Goal: Task Accomplishment & Management: Use online tool/utility

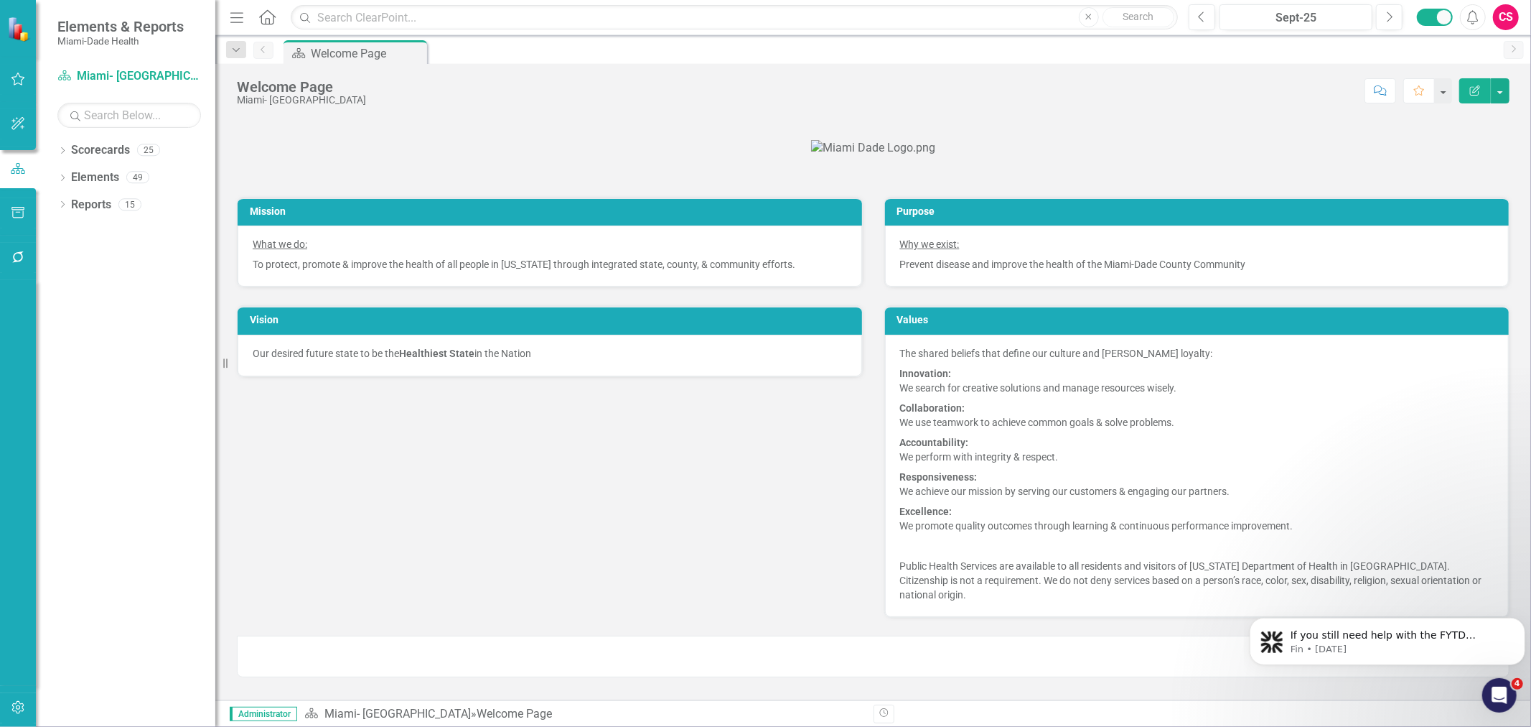
click at [25, 259] on button "button" at bounding box center [18, 258] width 32 height 30
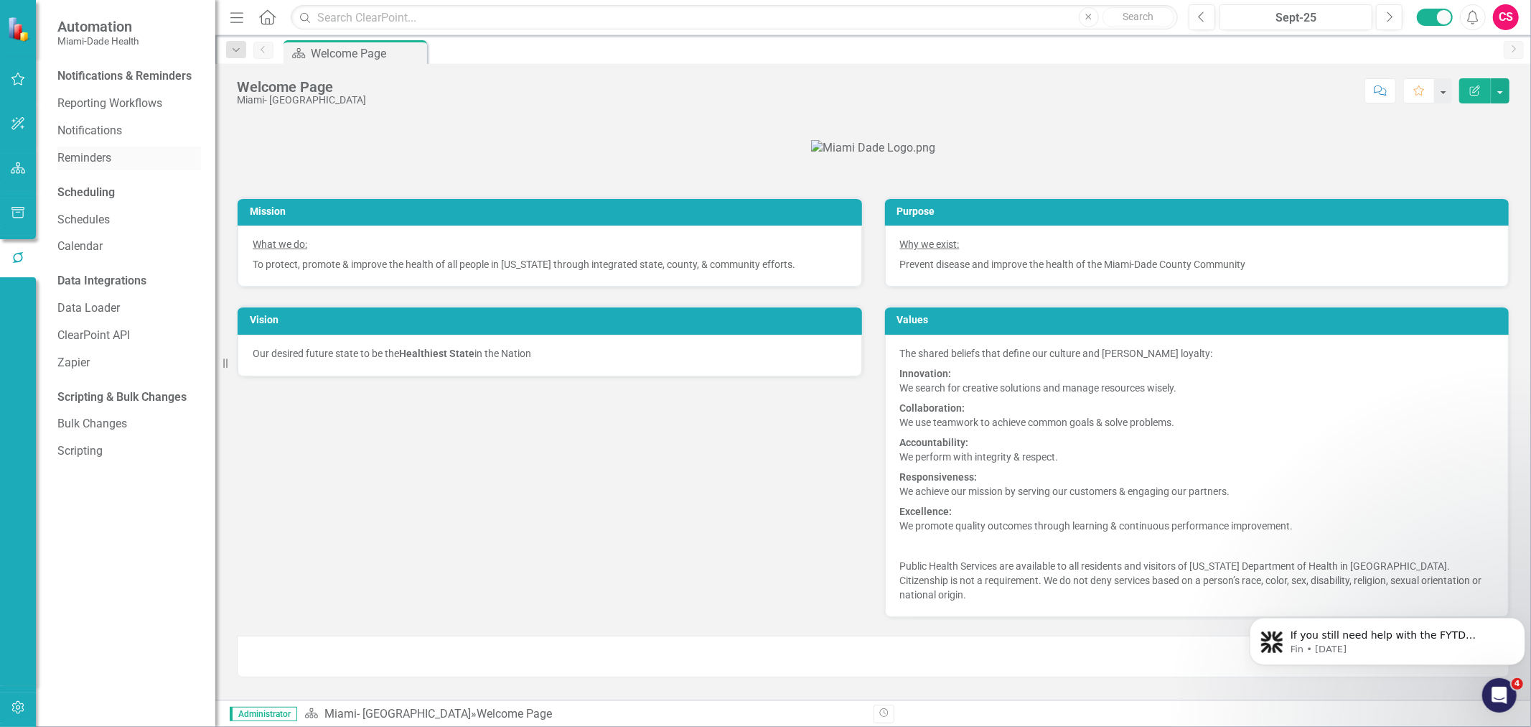
click at [101, 156] on link "Reminders" at bounding box center [129, 158] width 144 height 17
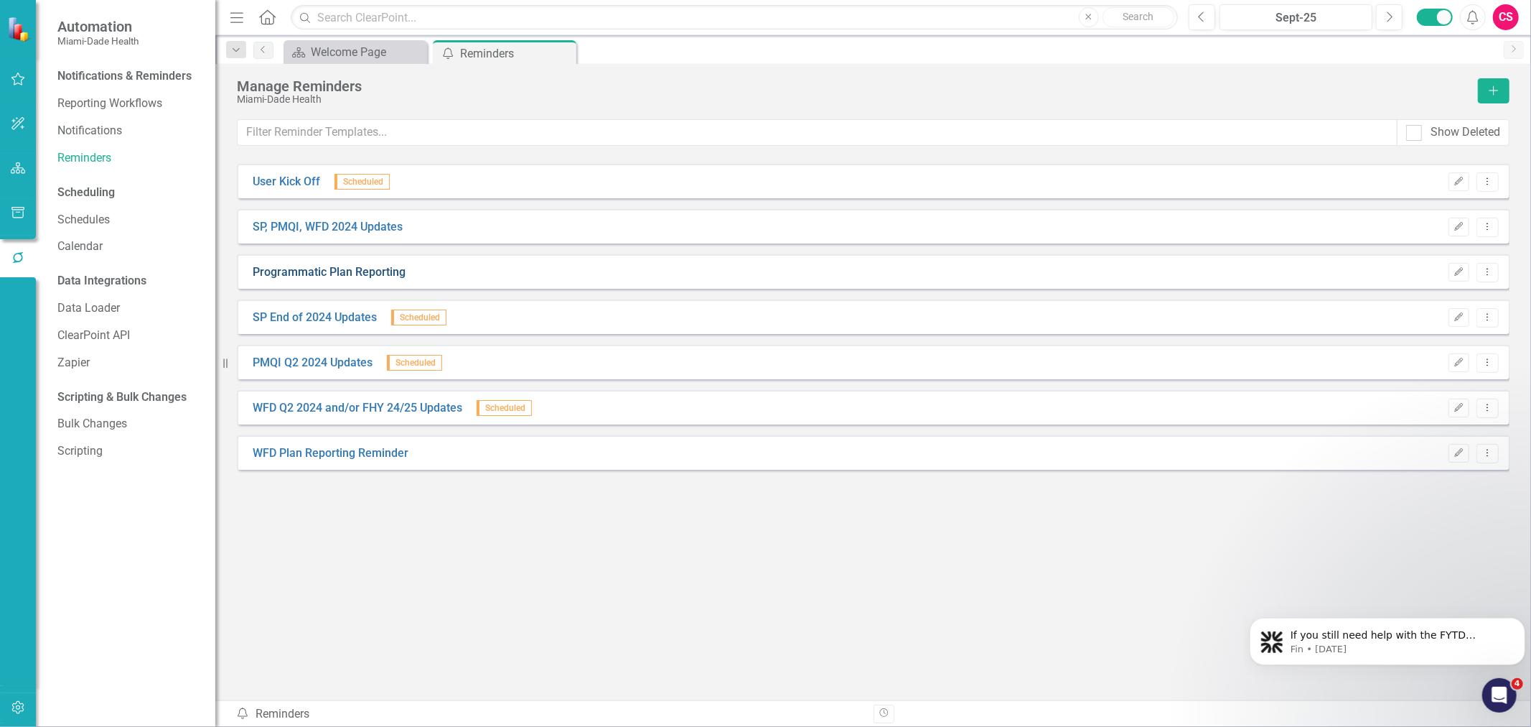
click at [379, 277] on link "Programmatic Plan Reporting" at bounding box center [329, 272] width 153 height 17
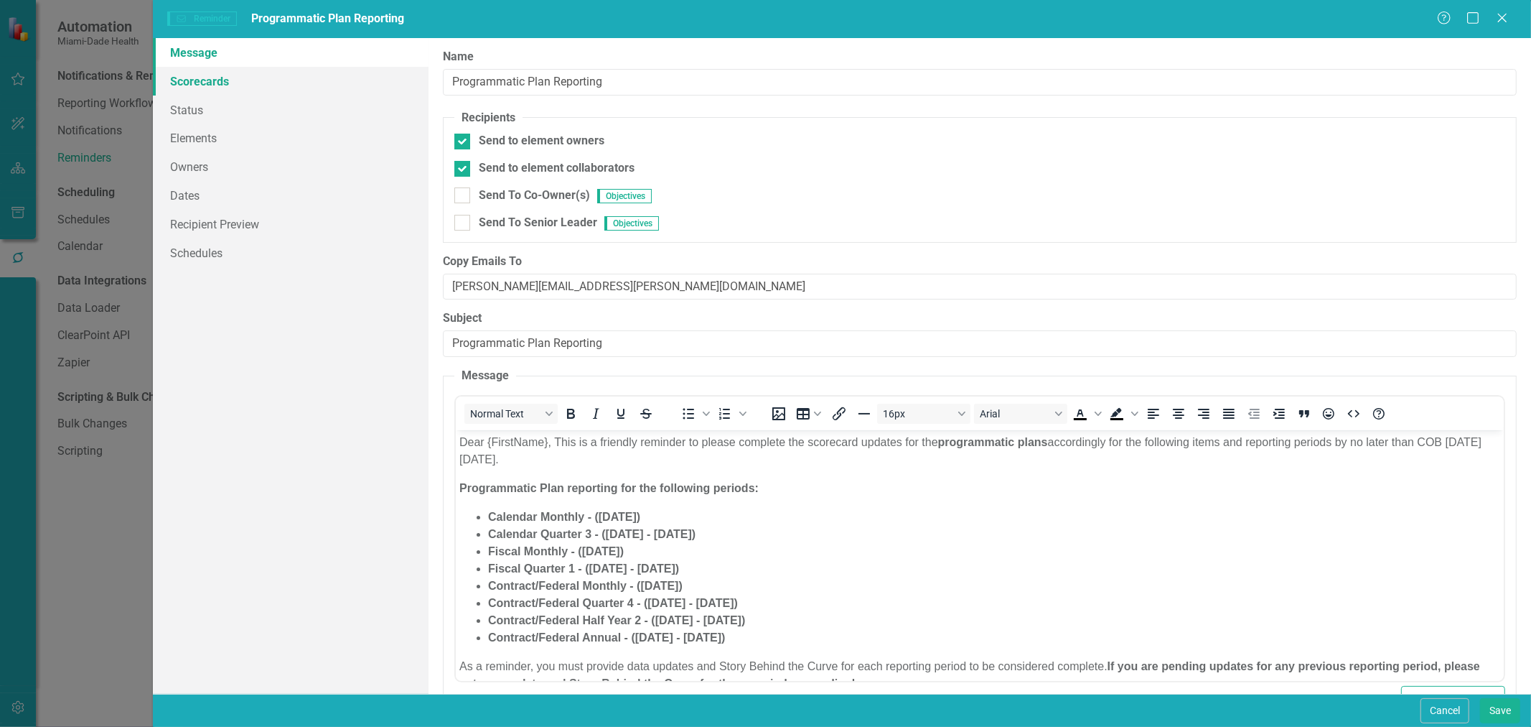
click at [343, 92] on link "Scorecards" at bounding box center [291, 81] width 276 height 29
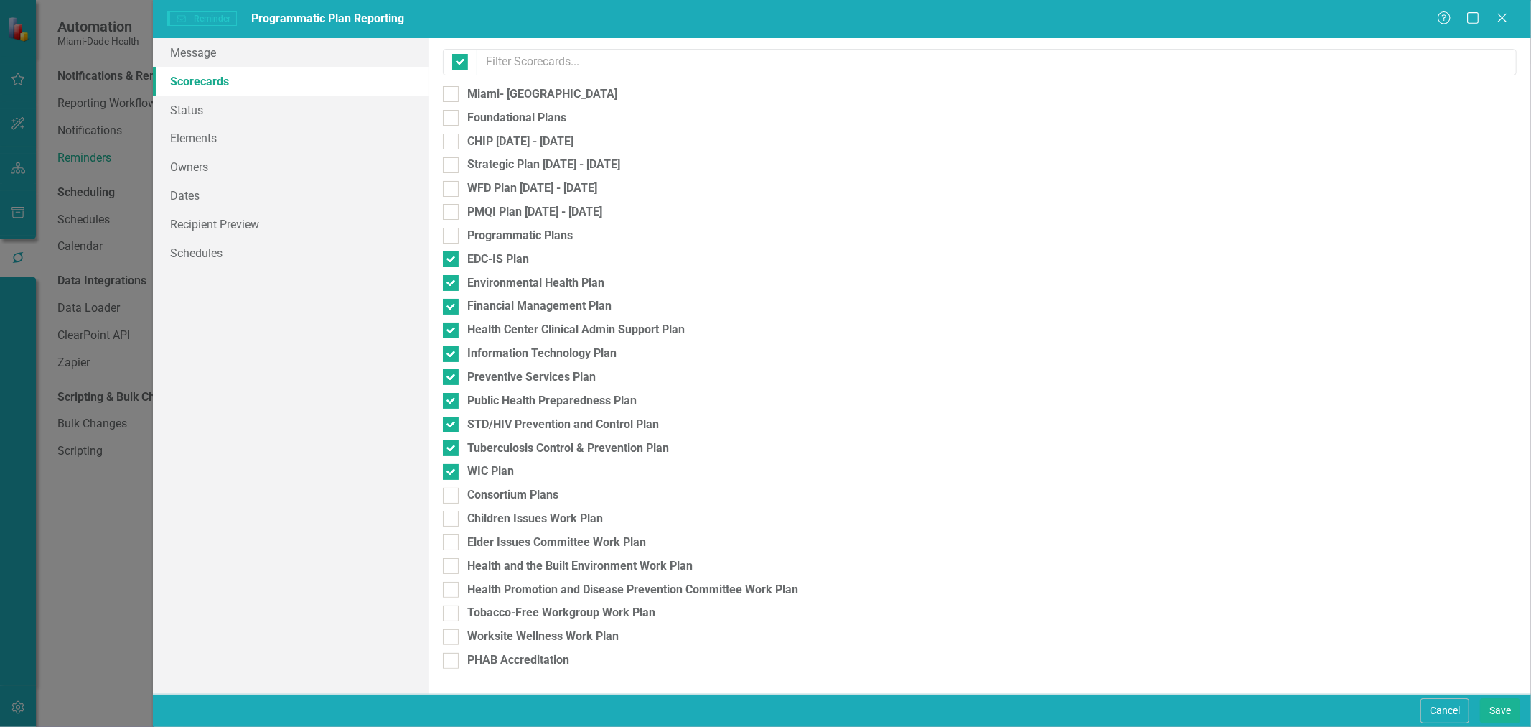
checkbox input "false"
click at [328, 120] on link "Status" at bounding box center [291, 109] width 276 height 29
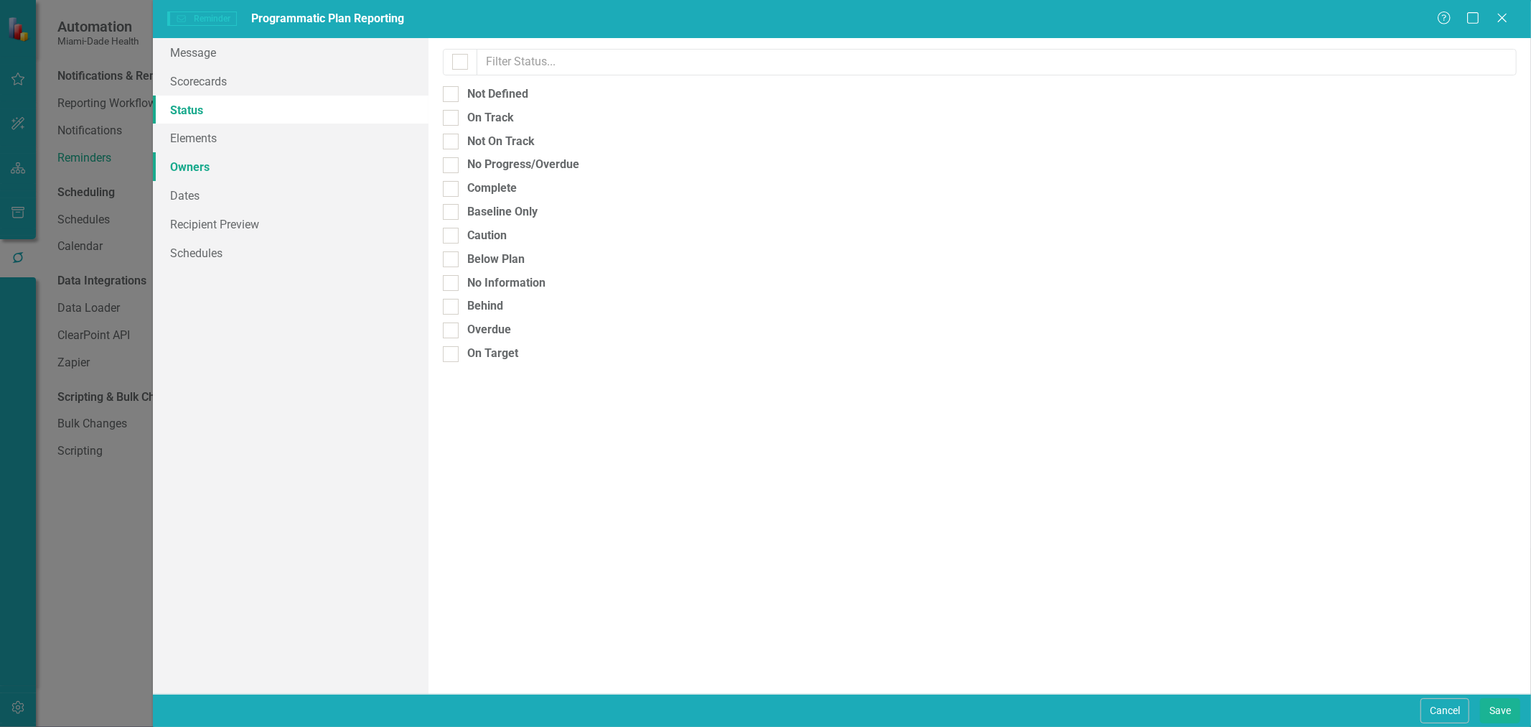
click at [304, 156] on link "Owners" at bounding box center [291, 166] width 276 height 29
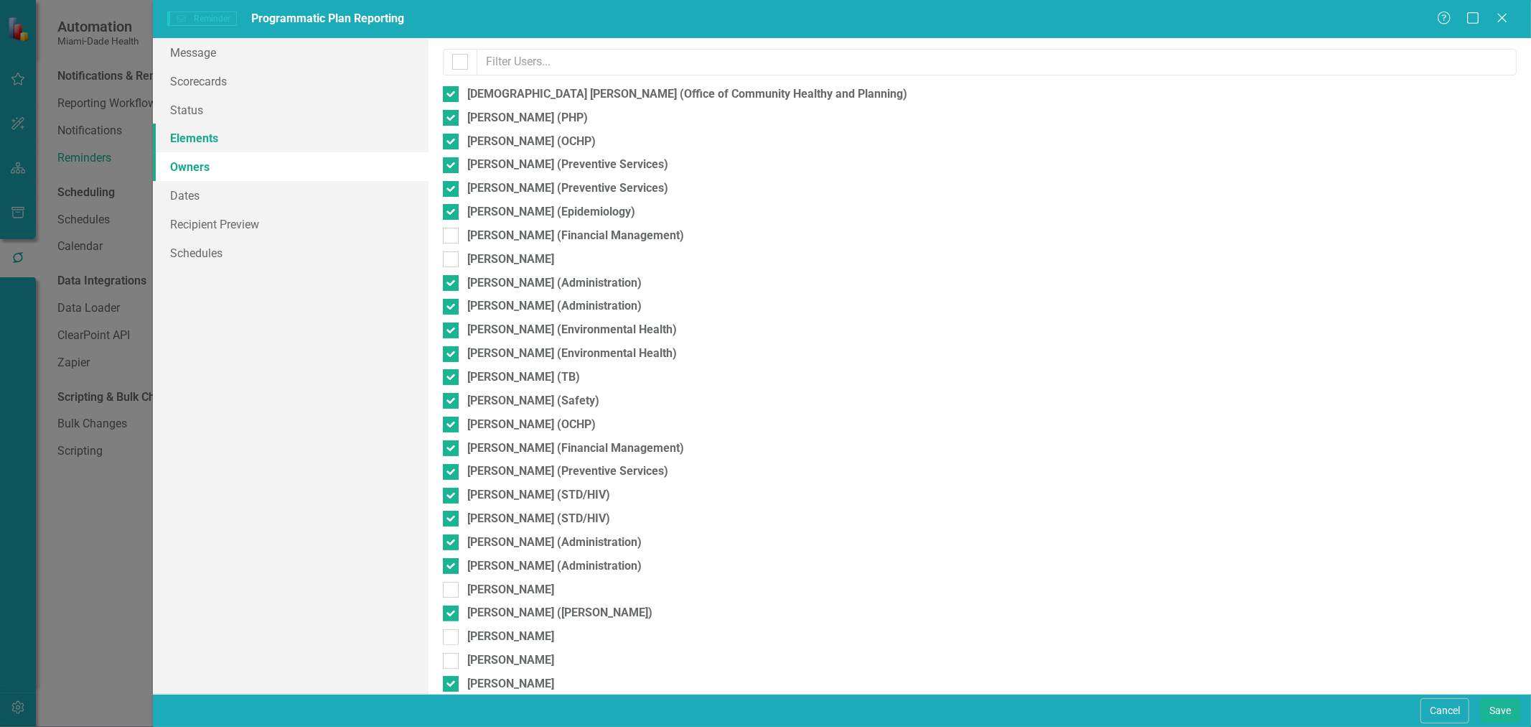
click at [304, 141] on link "Elements" at bounding box center [291, 137] width 276 height 29
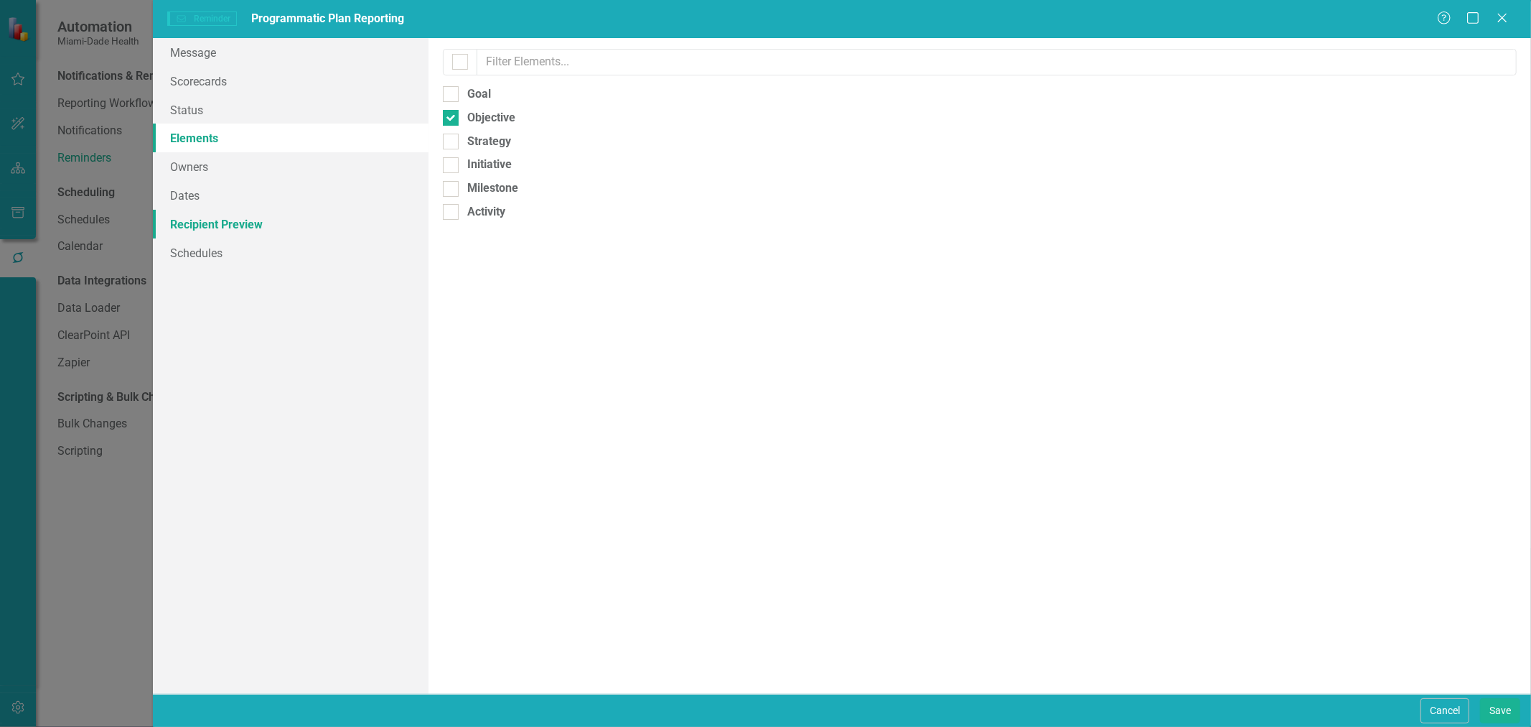
click at [267, 230] on link "Recipient Preview" at bounding box center [291, 224] width 276 height 29
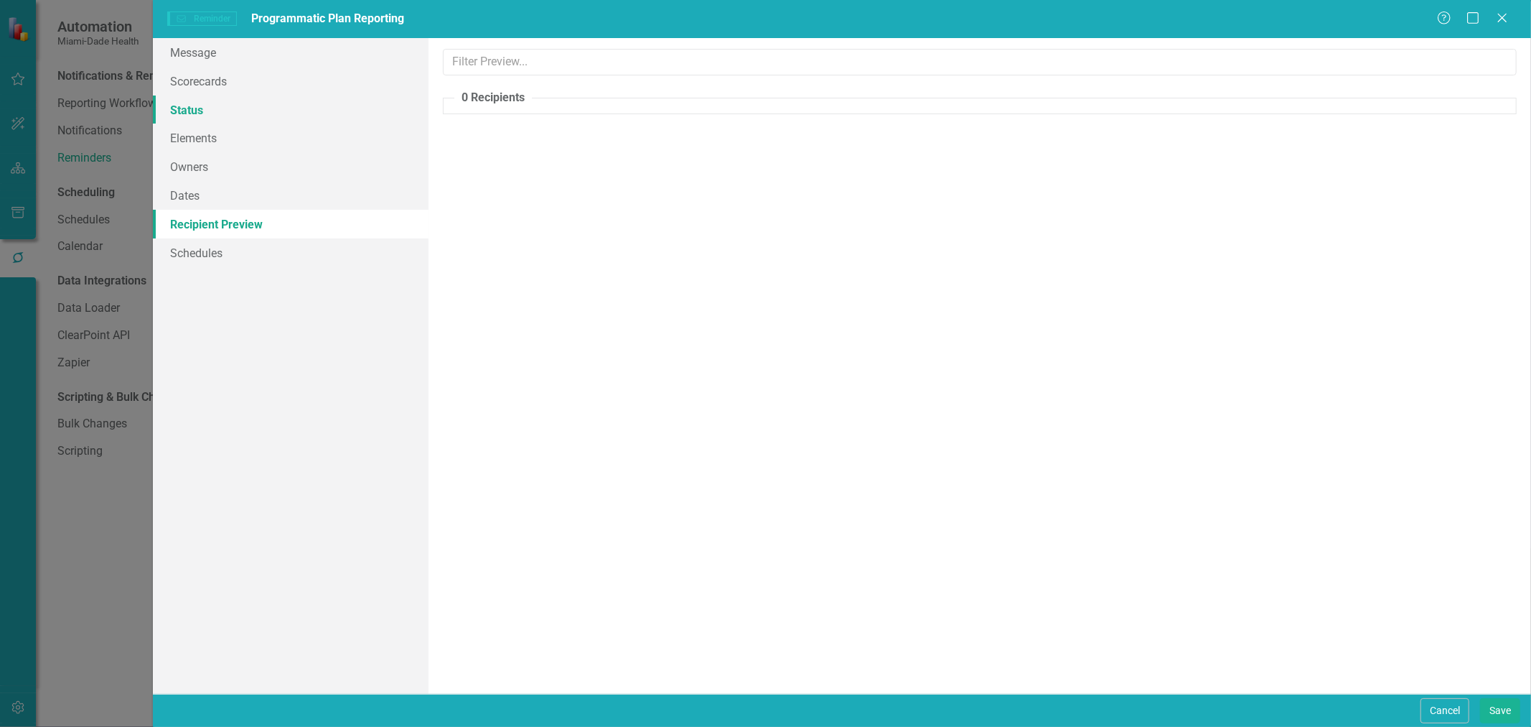
click at [276, 113] on link "Status" at bounding box center [291, 109] width 276 height 29
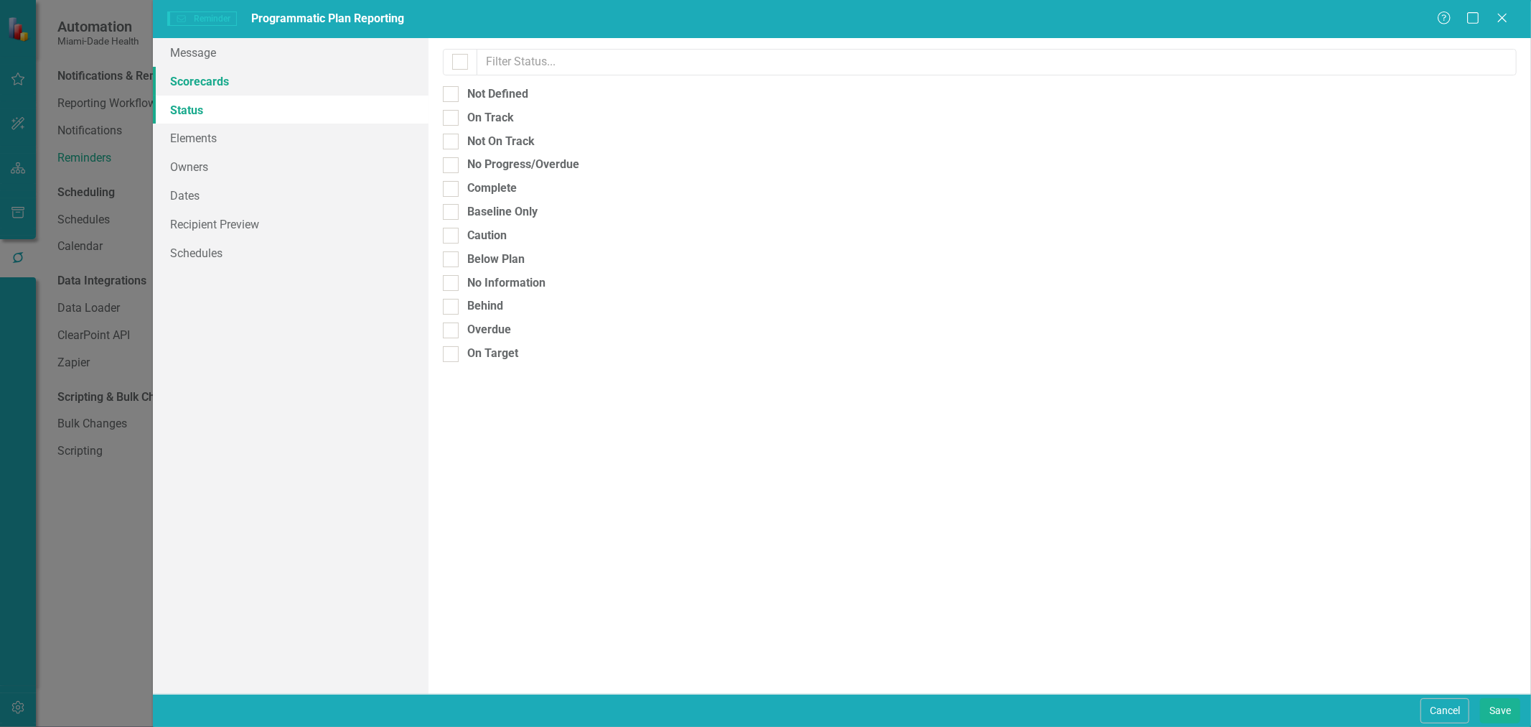
click at [298, 88] on link "Scorecards" at bounding box center [291, 81] width 276 height 29
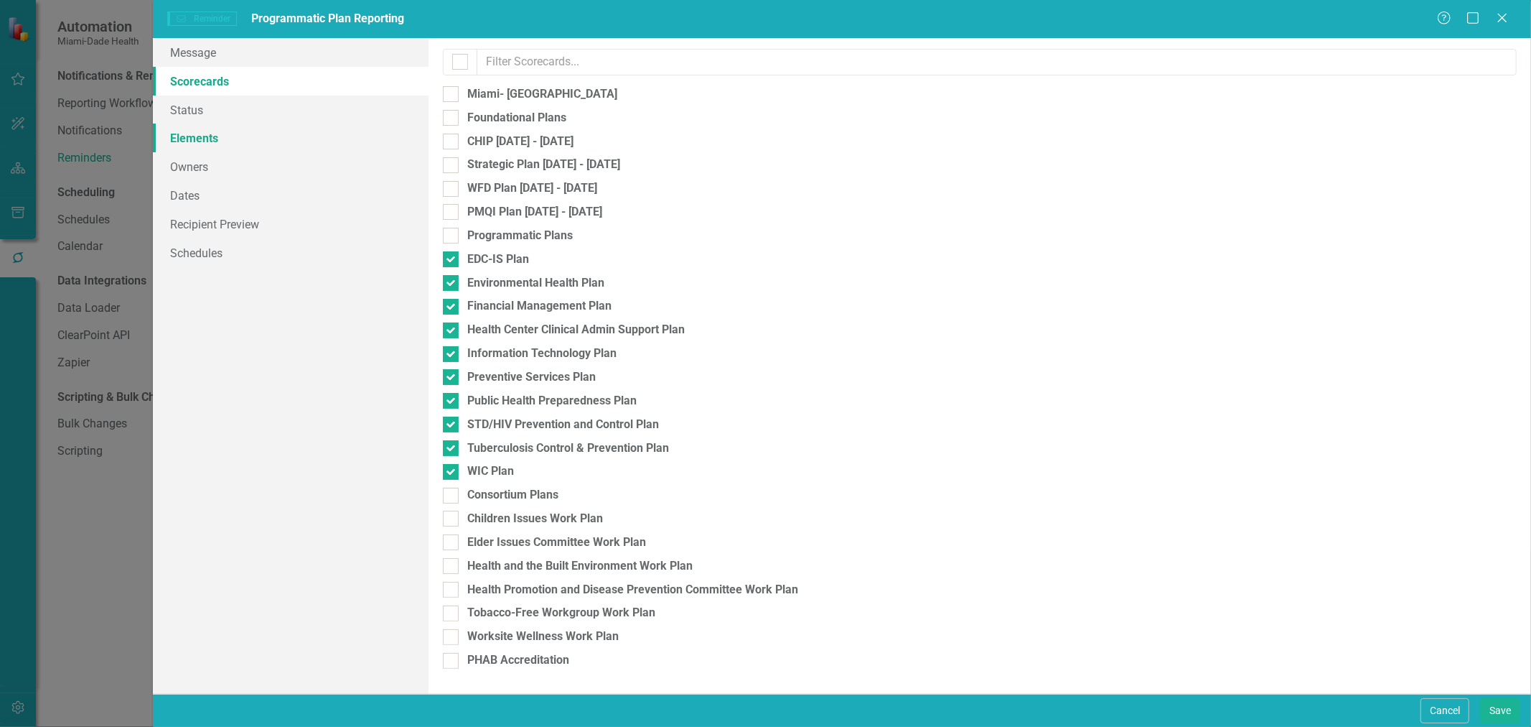
click at [268, 147] on link "Elements" at bounding box center [291, 137] width 276 height 29
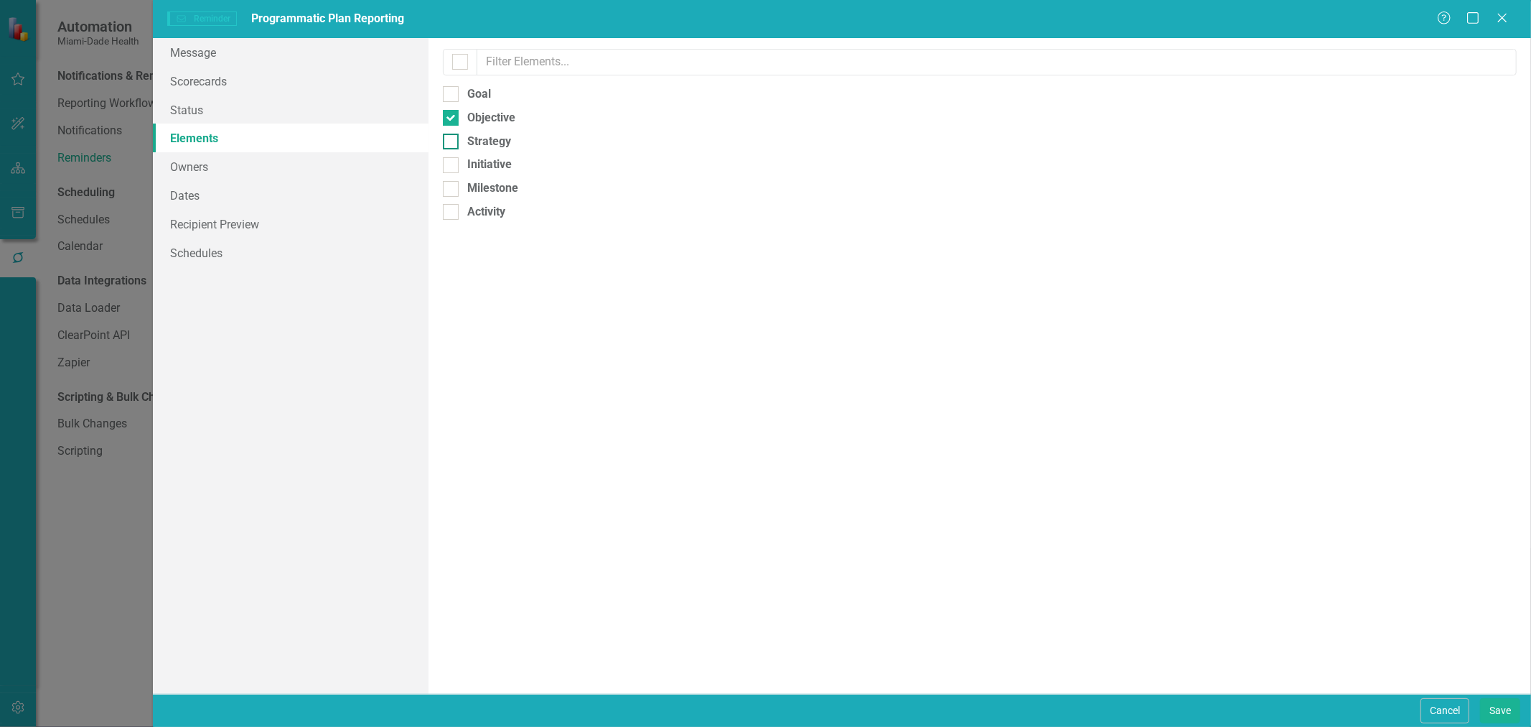
click at [443, 138] on input "Strategy" at bounding box center [447, 138] width 9 height 9
checkbox input "true"
click at [330, 223] on link "Recipient Preview" at bounding box center [291, 224] width 276 height 29
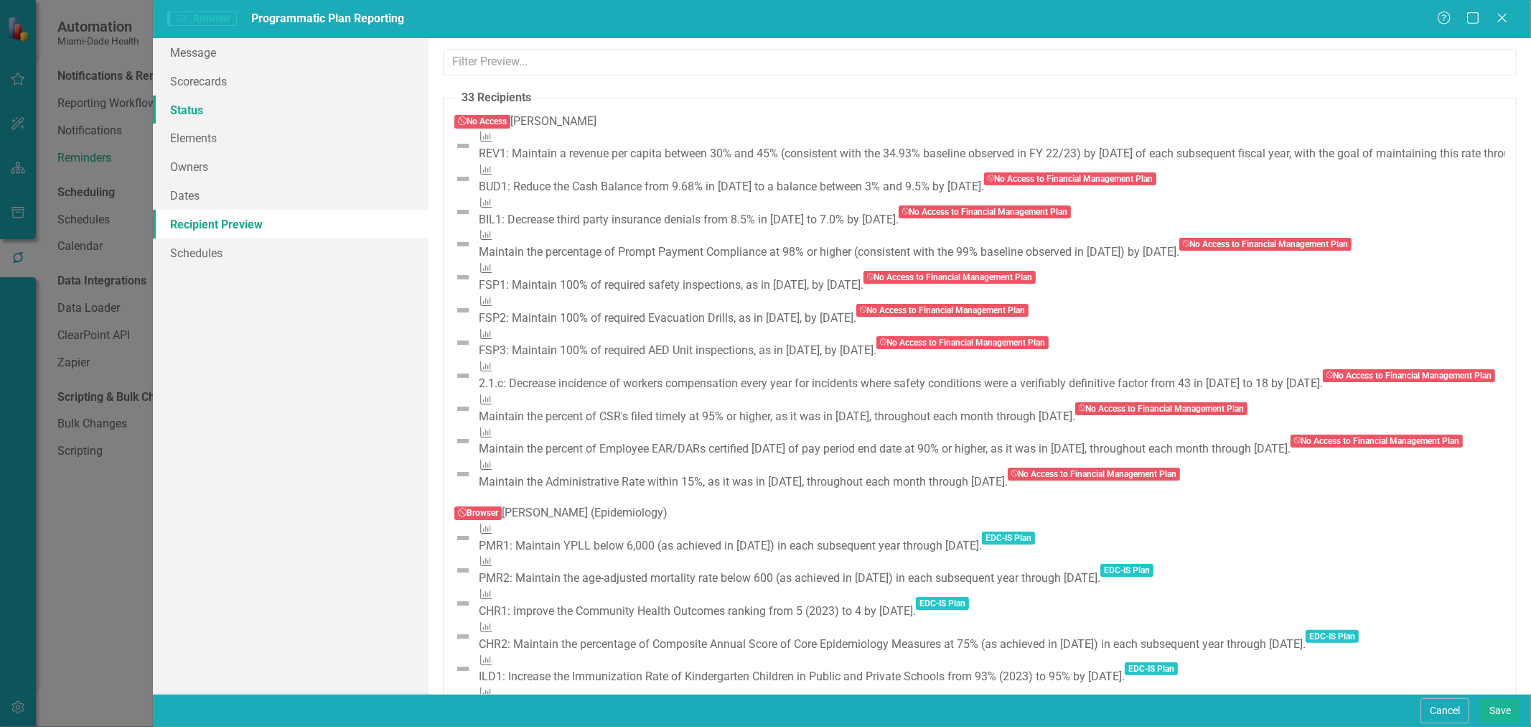
drag, startPoint x: 309, startPoint y: 106, endPoint x: 323, endPoint y: 106, distance: 14.4
click at [309, 106] on link "Status" at bounding box center [291, 109] width 276 height 29
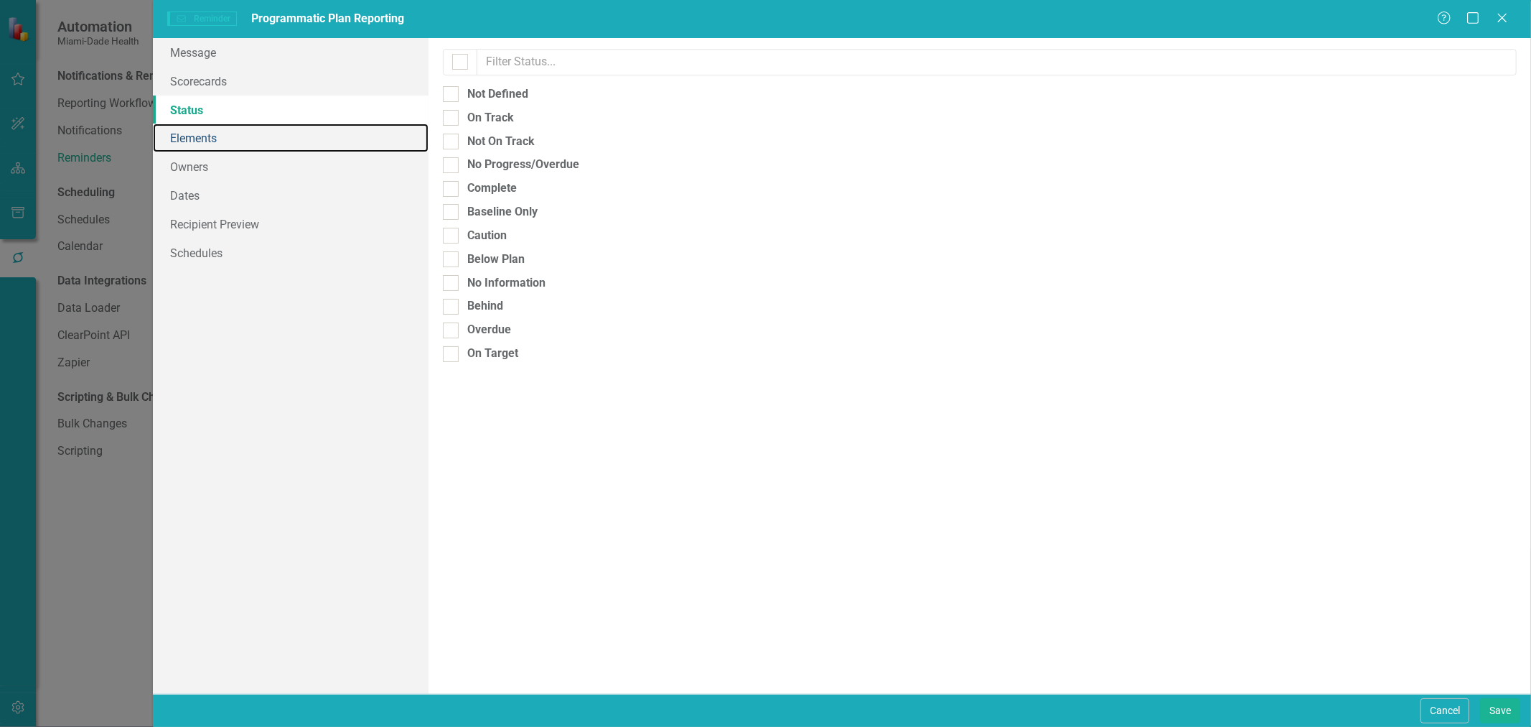
click at [326, 138] on link "Elements" at bounding box center [291, 137] width 276 height 29
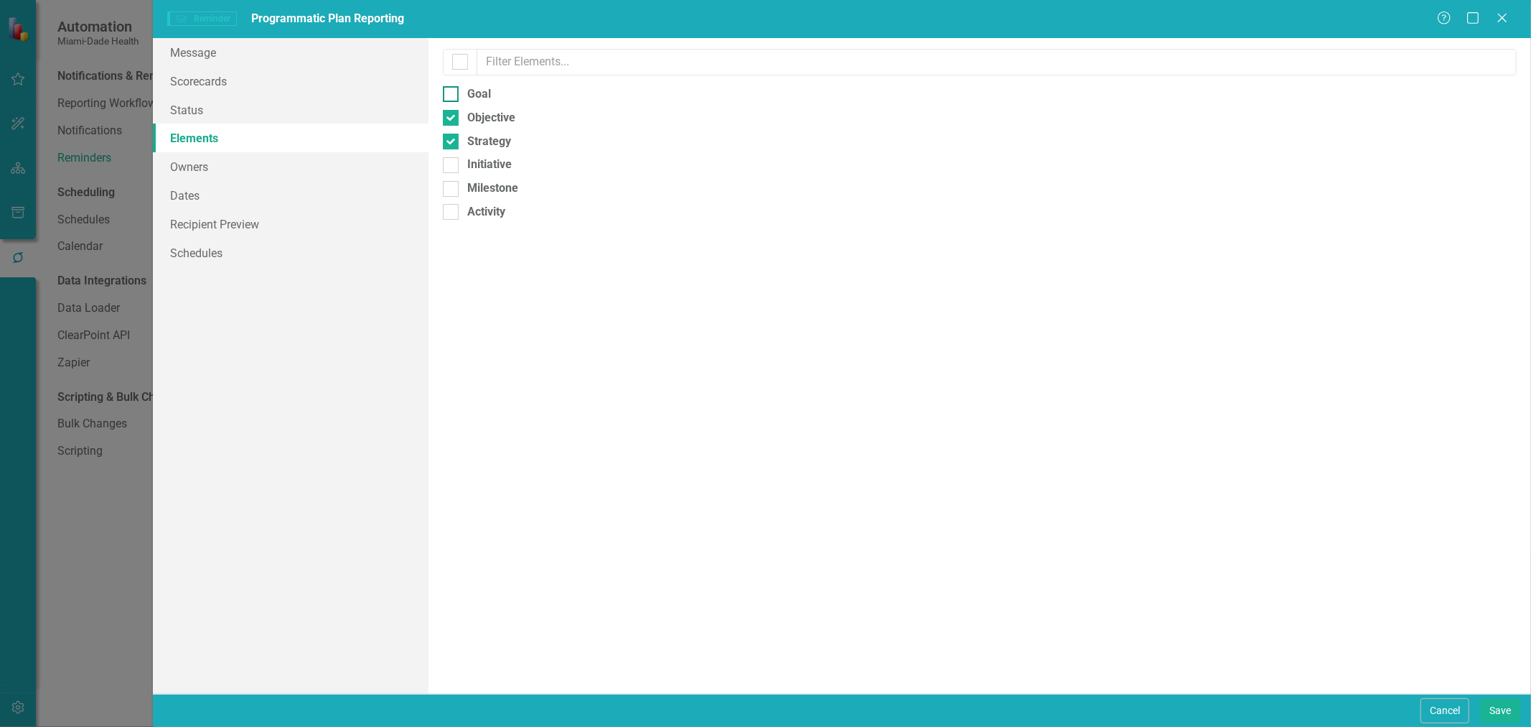
click at [453, 95] on div at bounding box center [451, 94] width 16 height 16
click at [452, 95] on input "Goal" at bounding box center [447, 90] width 9 height 9
checkbox input "true"
click at [449, 118] on input "Objective" at bounding box center [447, 114] width 9 height 9
checkbox input "false"
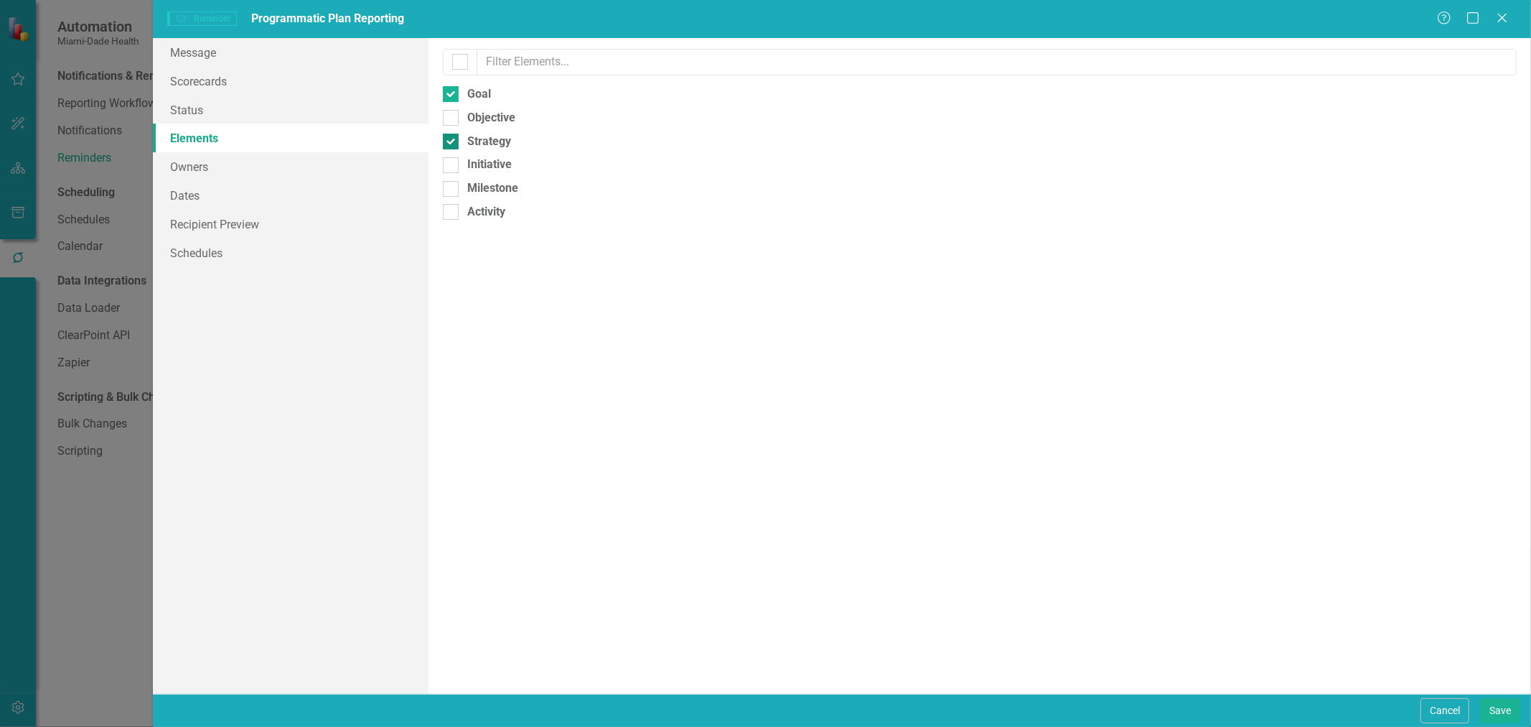
click at [446, 141] on input "Strategy" at bounding box center [447, 138] width 9 height 9
checkbox input "false"
click at [304, 223] on link "Recipient Preview" at bounding box center [291, 224] width 276 height 29
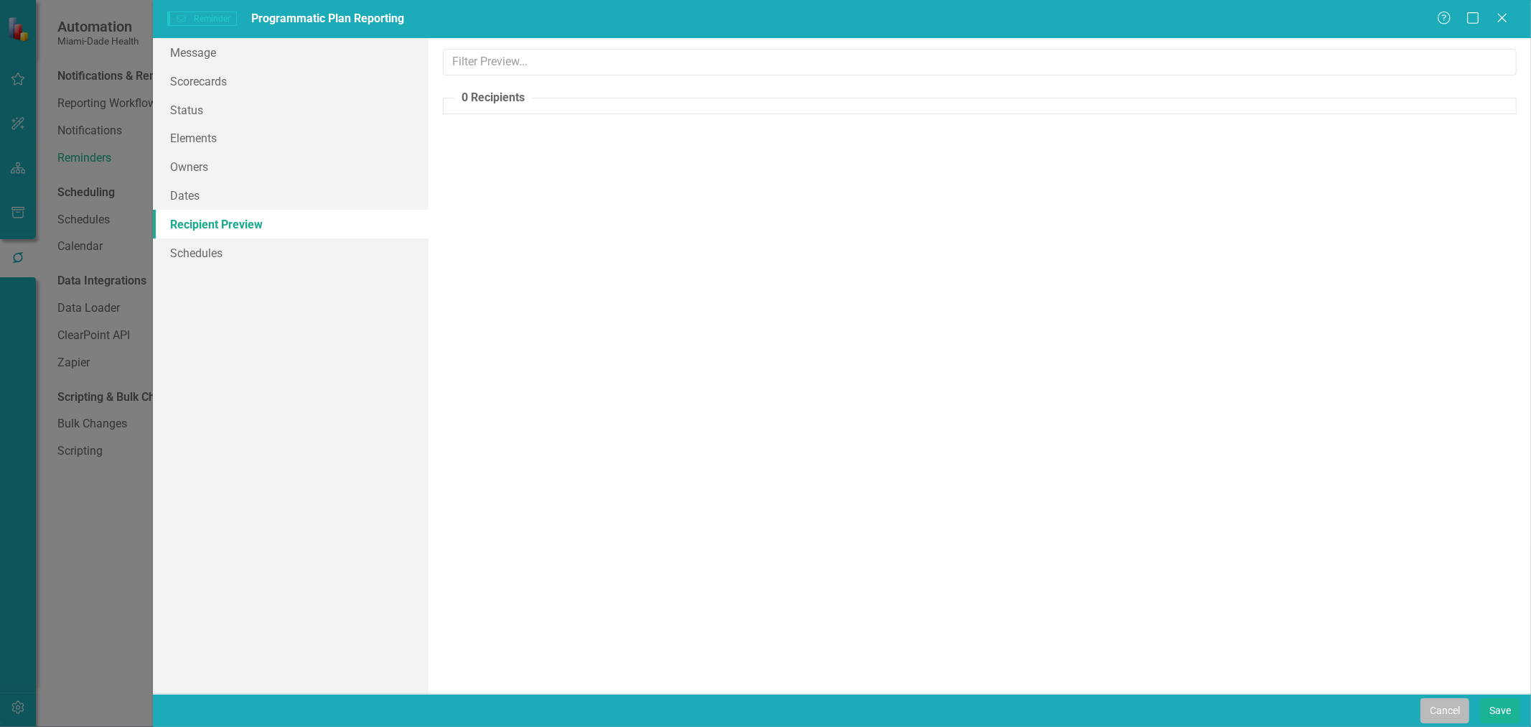
click at [1427, 704] on button "Cancel" at bounding box center [1445, 710] width 49 height 25
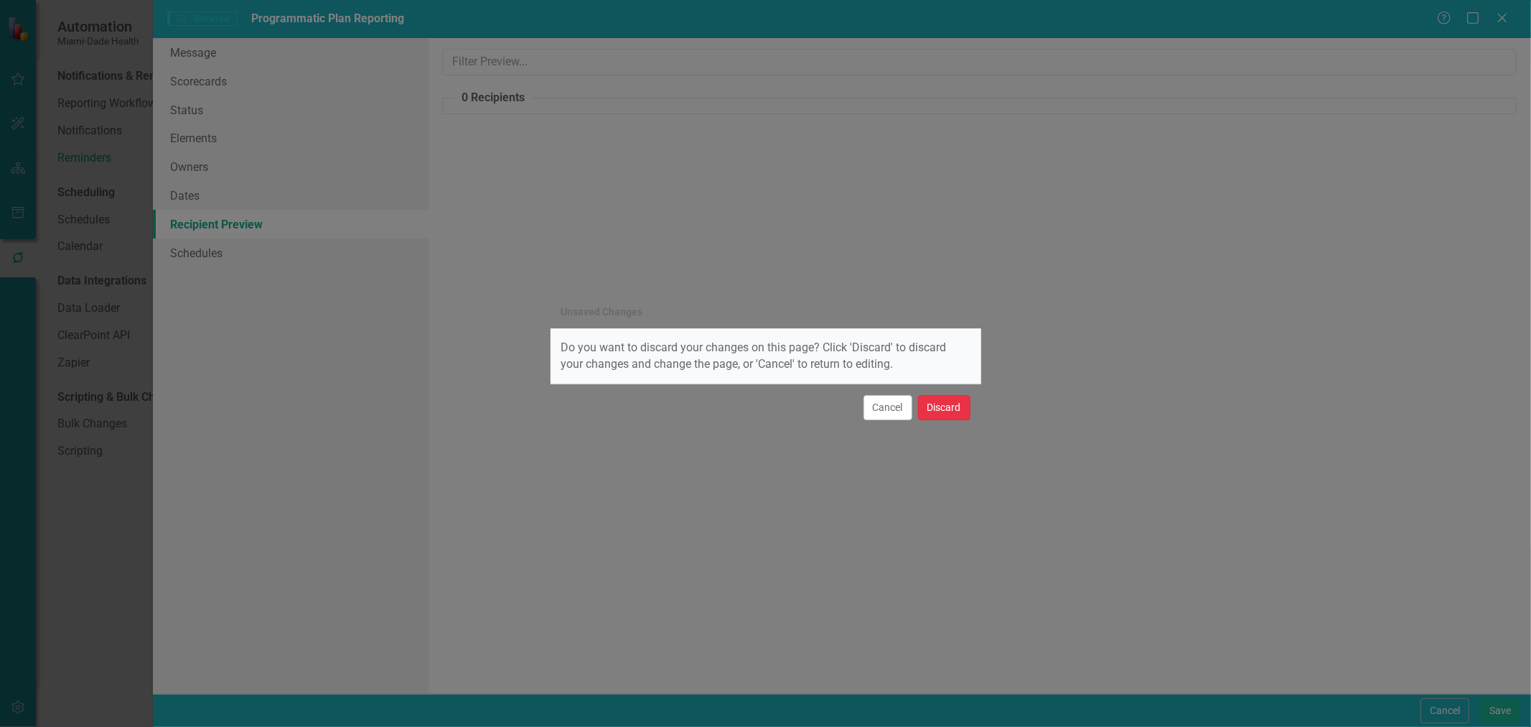
click at [932, 410] on button "Discard" at bounding box center [944, 407] width 52 height 25
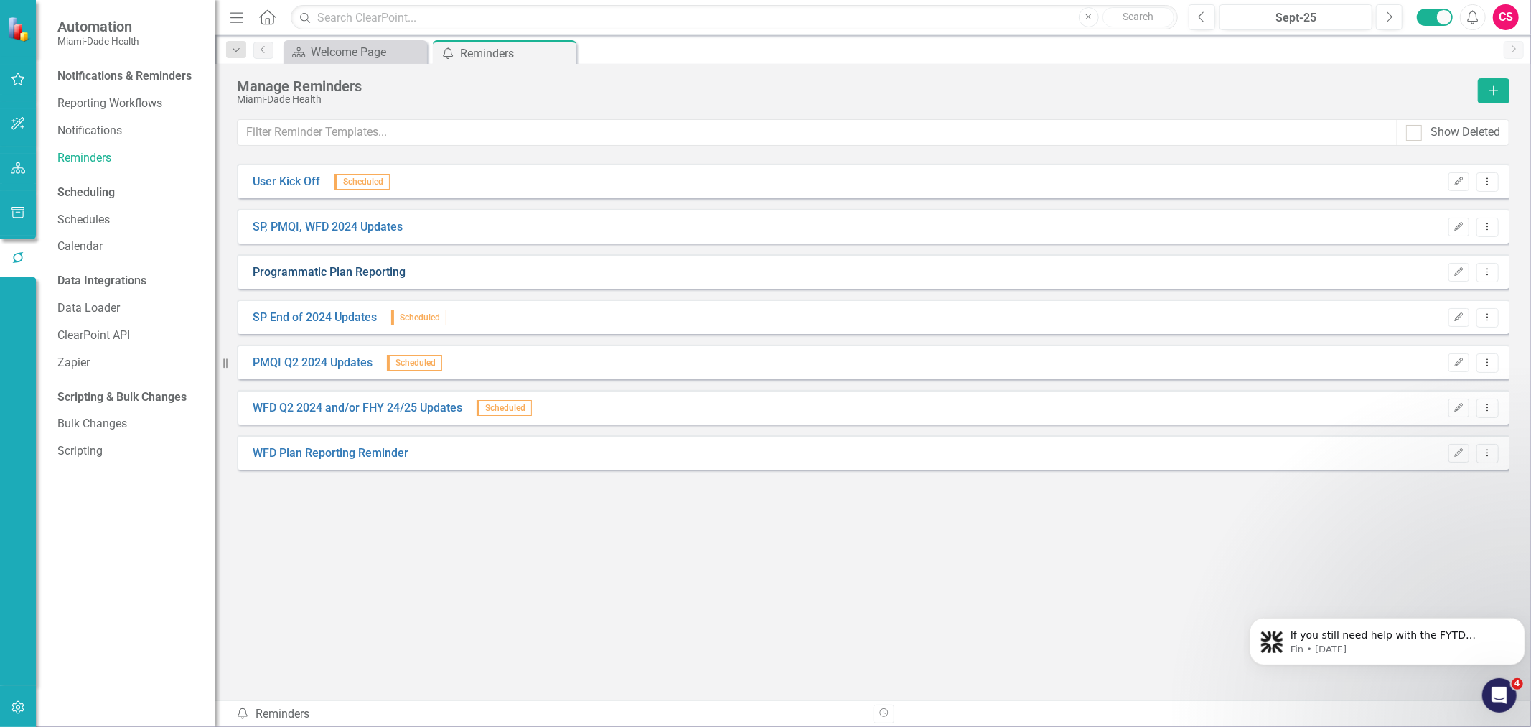
click at [279, 268] on link "Programmatic Plan Reporting" at bounding box center [329, 272] width 153 height 17
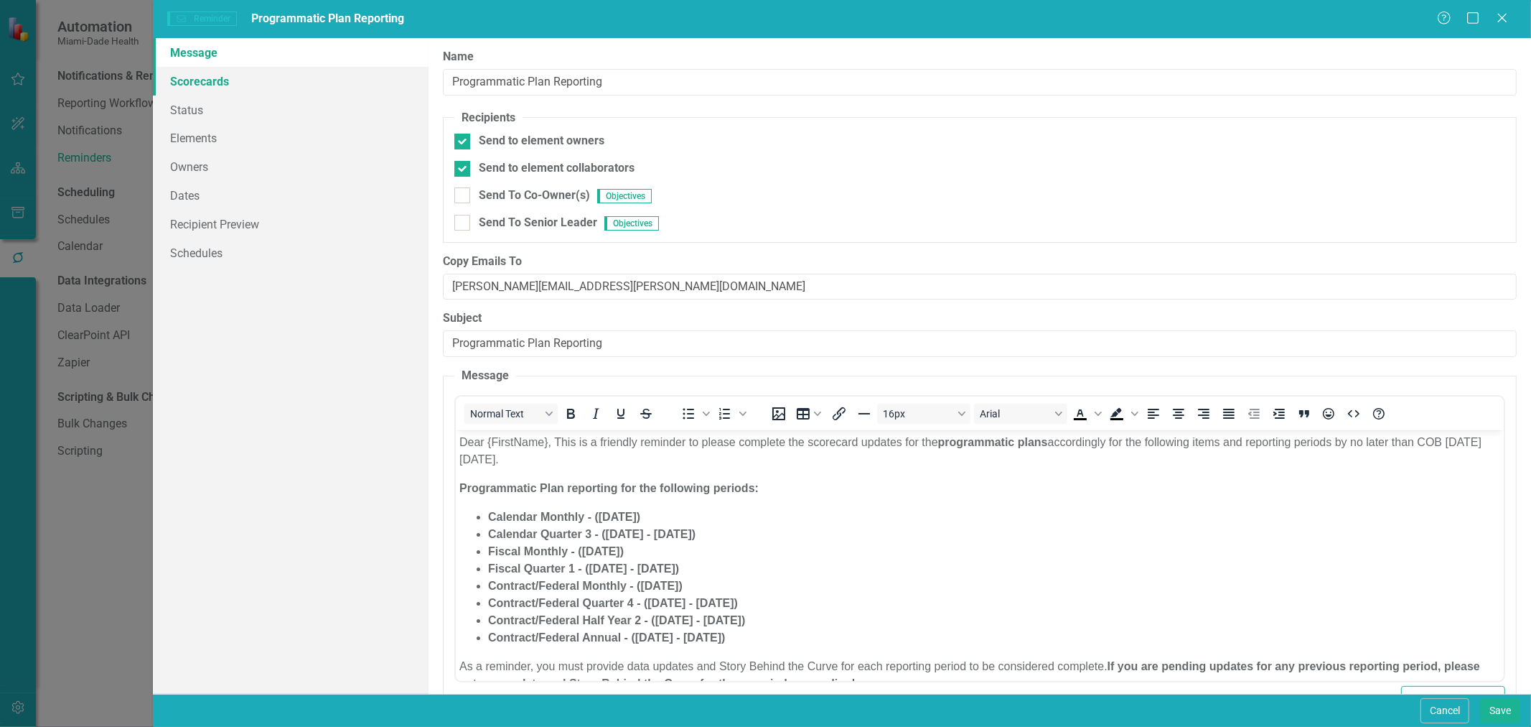
click at [271, 84] on link "Scorecards" at bounding box center [291, 81] width 276 height 29
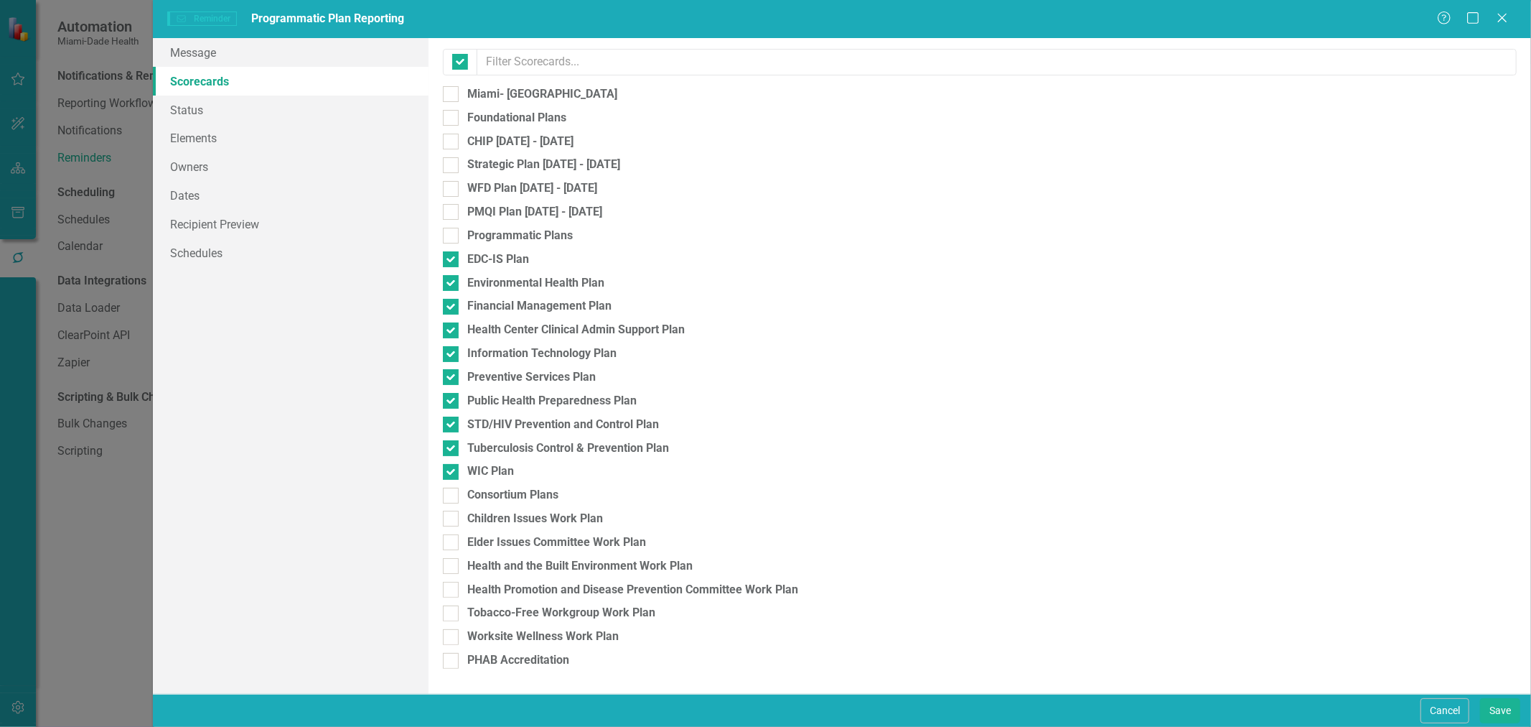
checkbox input "false"
click at [1429, 711] on button "Cancel" at bounding box center [1445, 710] width 49 height 25
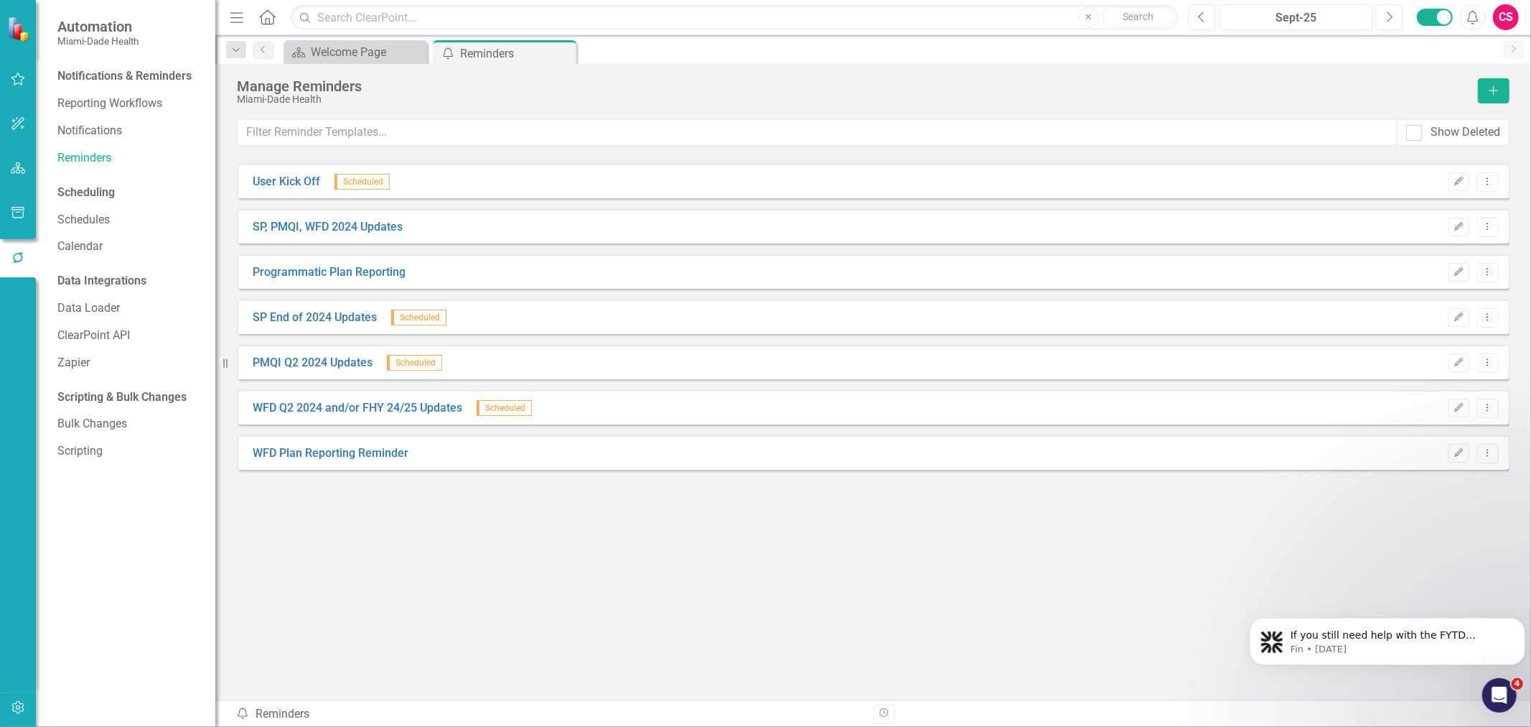
click at [22, 160] on button "button" at bounding box center [18, 169] width 32 height 30
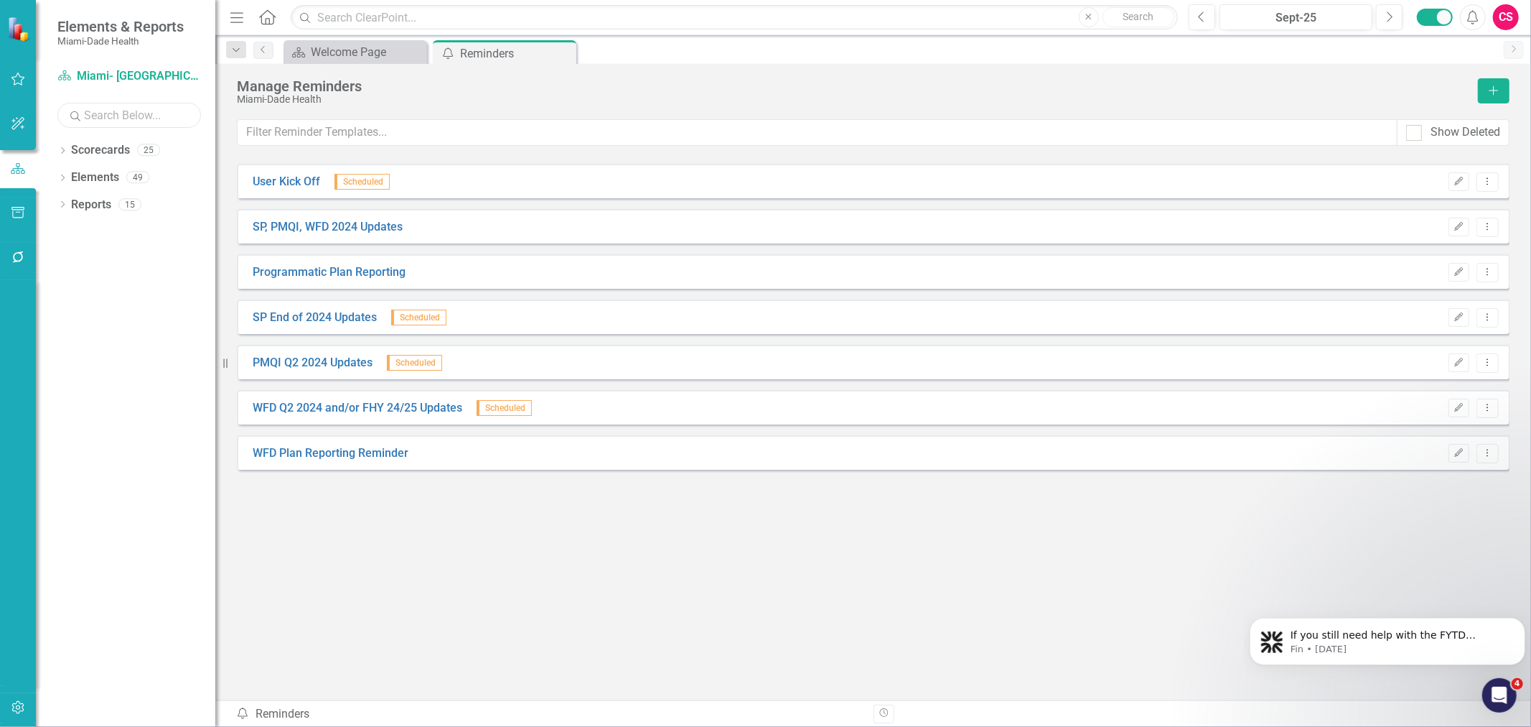
click at [122, 111] on input "text" at bounding box center [129, 115] width 144 height 25
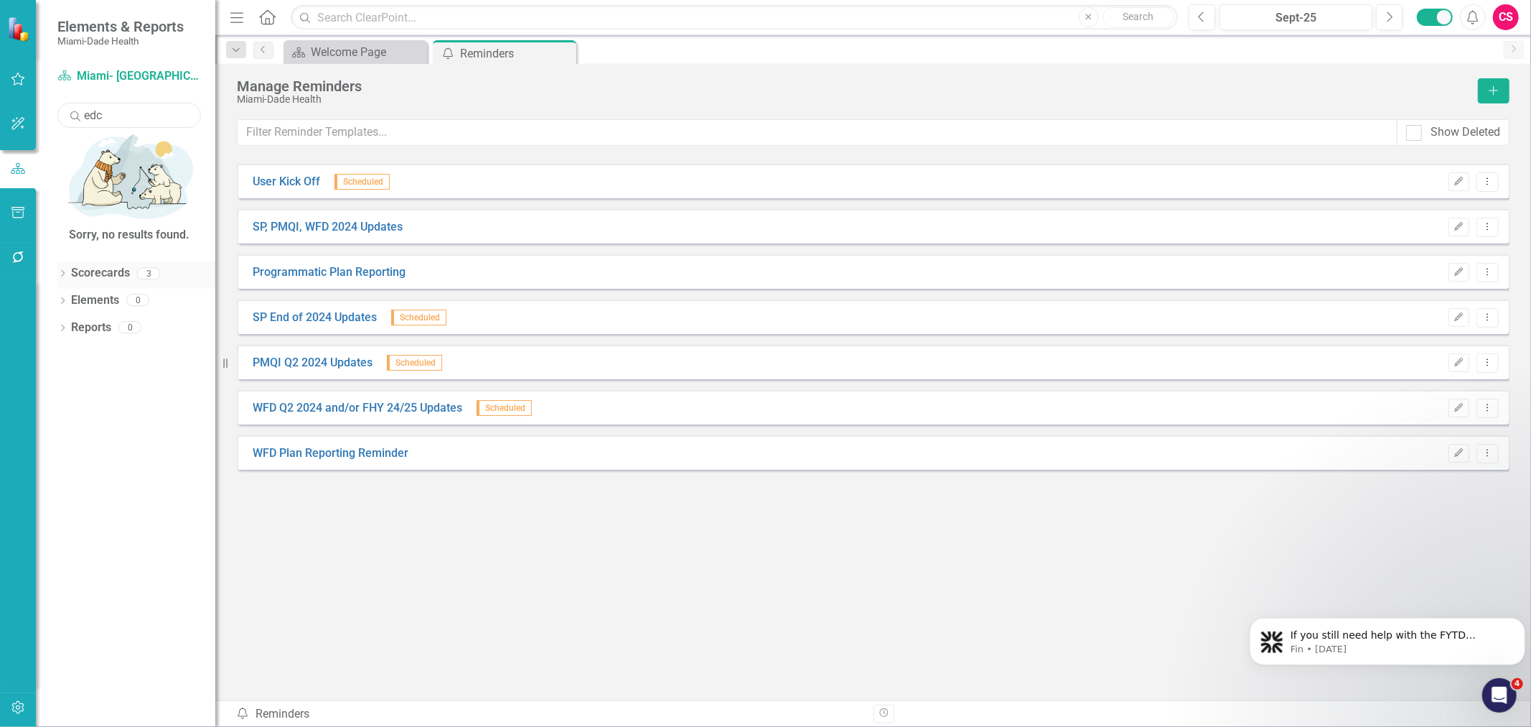
type input "edc"
click at [66, 271] on icon "Dropdown" at bounding box center [62, 275] width 10 height 8
click at [134, 340] on link "EDC-IS Plan" at bounding box center [136, 348] width 158 height 17
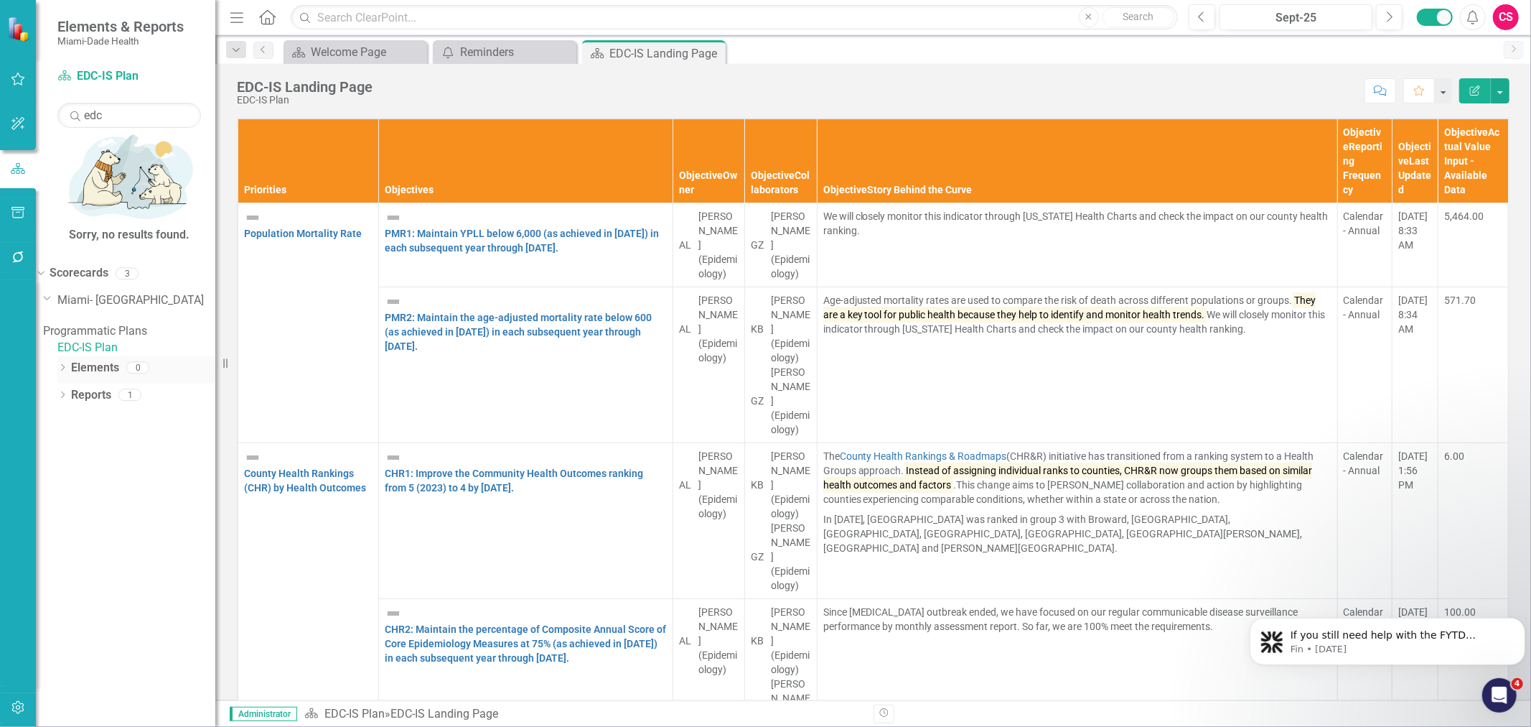
click at [98, 360] on link "Elements" at bounding box center [95, 368] width 48 height 17
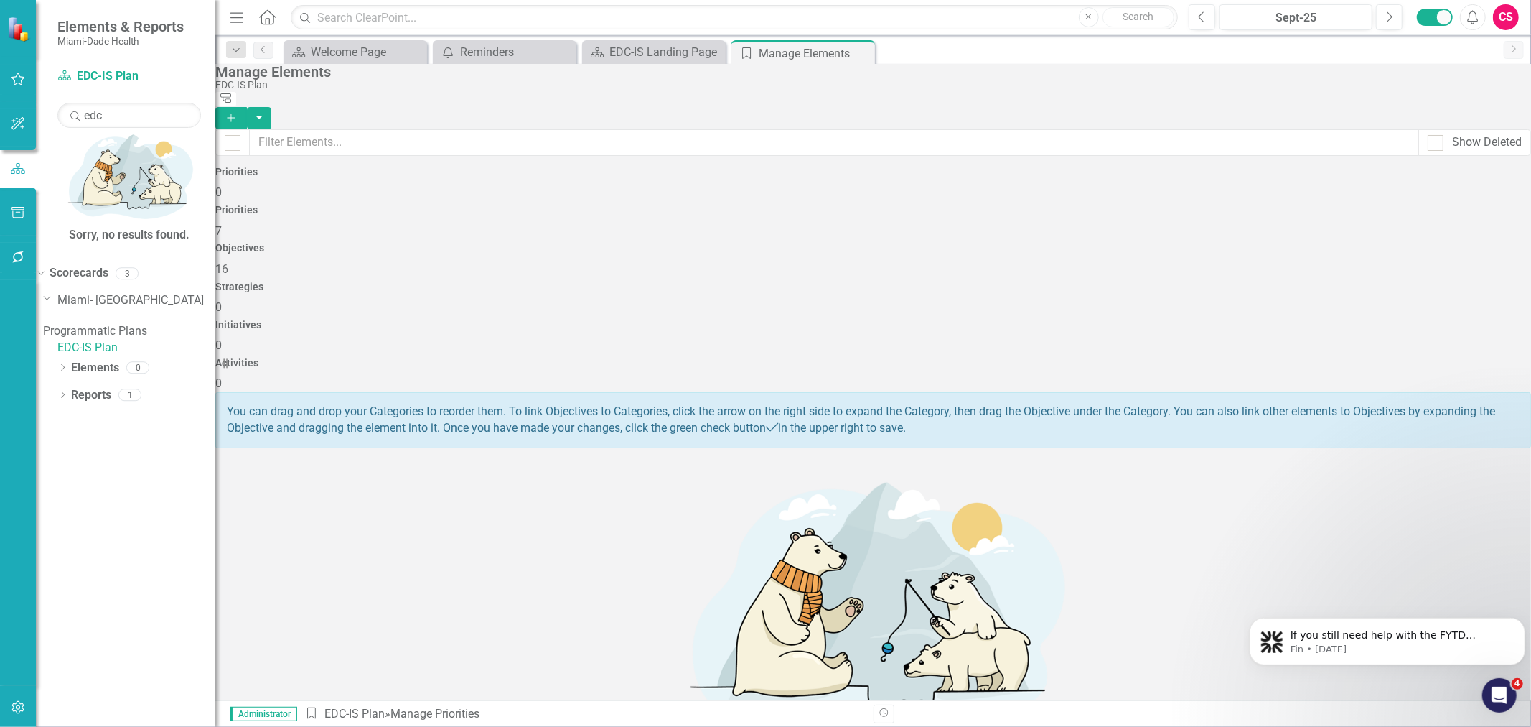
click at [808, 243] on div "Objectives 16" at bounding box center [873, 260] width 1316 height 34
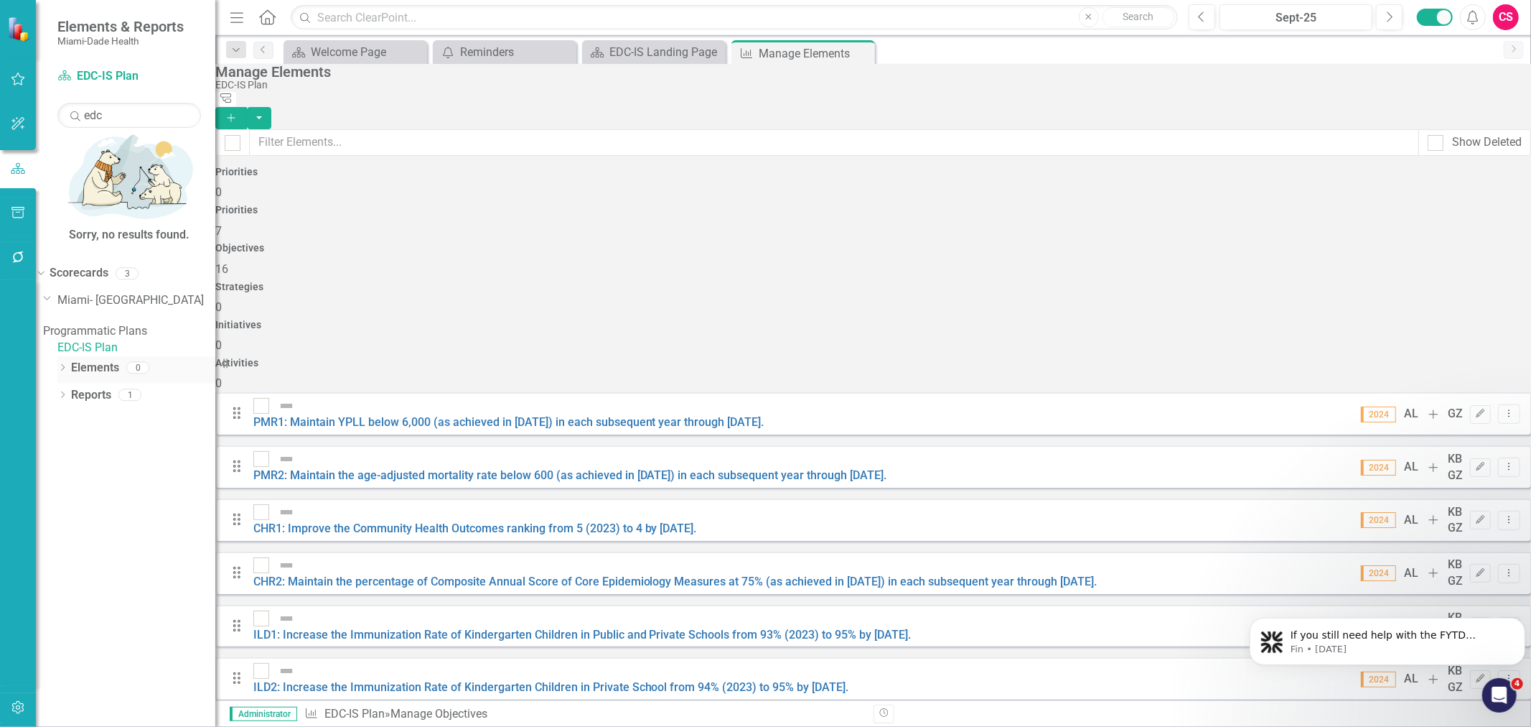
click at [60, 365] on icon "Dropdown" at bounding box center [62, 369] width 10 height 8
click at [24, 256] on icon "button" at bounding box center [18, 256] width 15 height 11
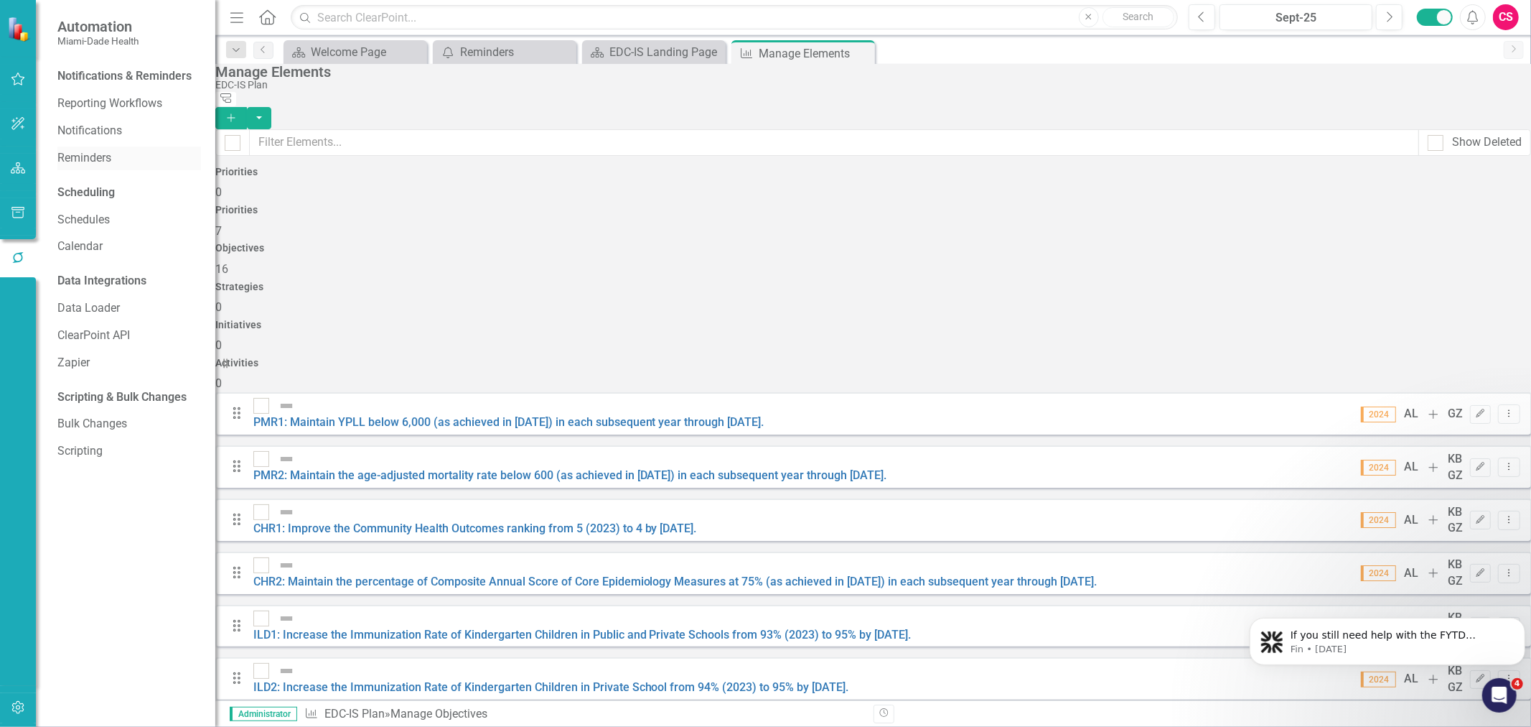
click at [87, 155] on link "Reminders" at bounding box center [129, 158] width 144 height 17
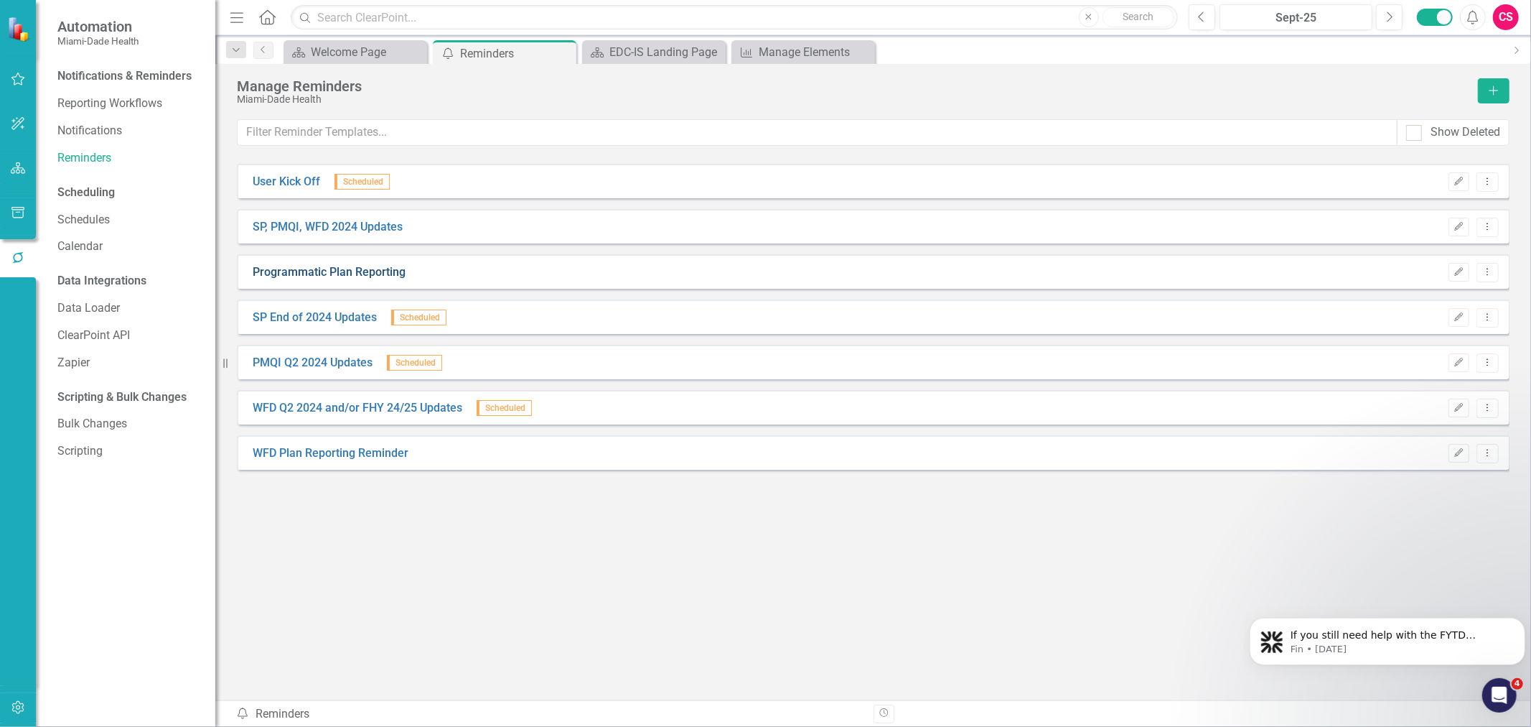
click at [313, 276] on link "Programmatic Plan Reporting" at bounding box center [329, 272] width 153 height 17
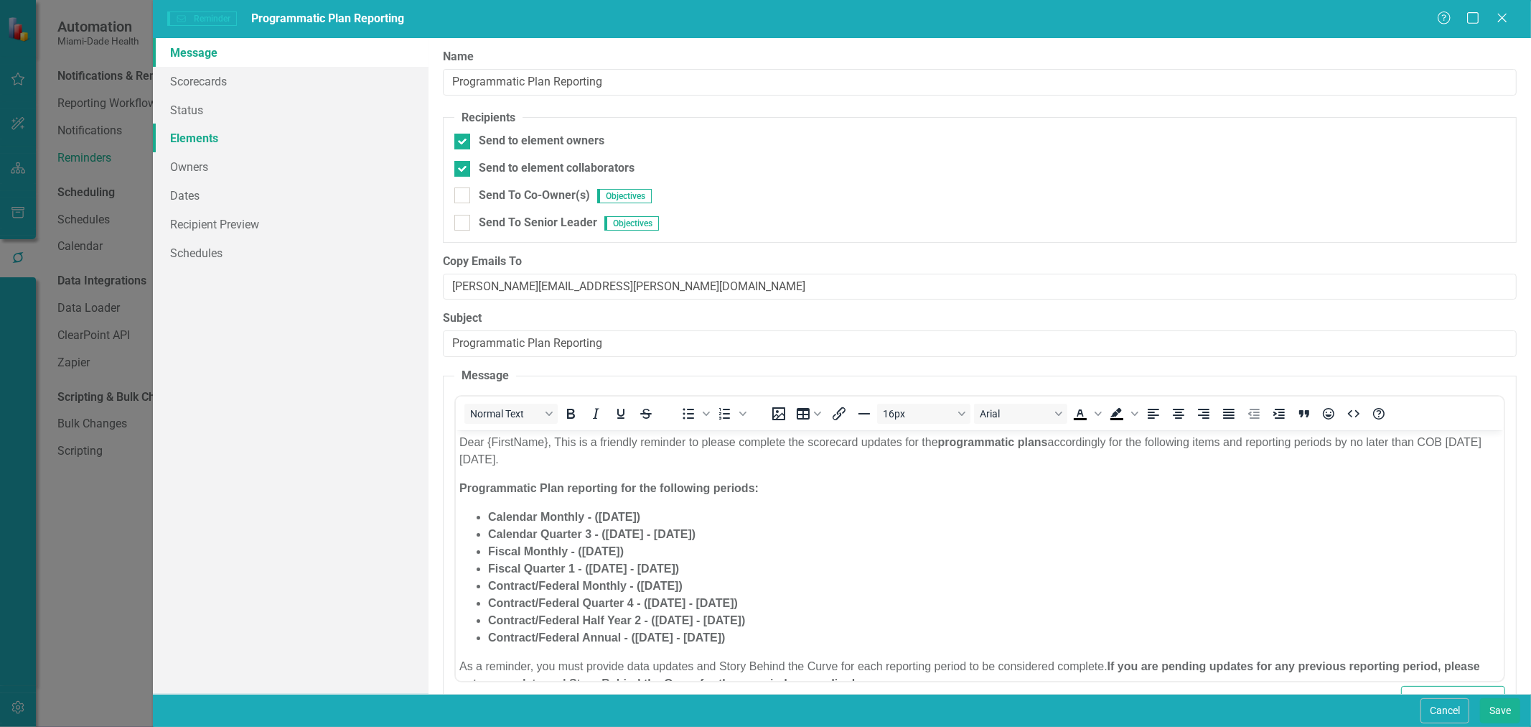
click at [247, 129] on link "Elements" at bounding box center [291, 137] width 276 height 29
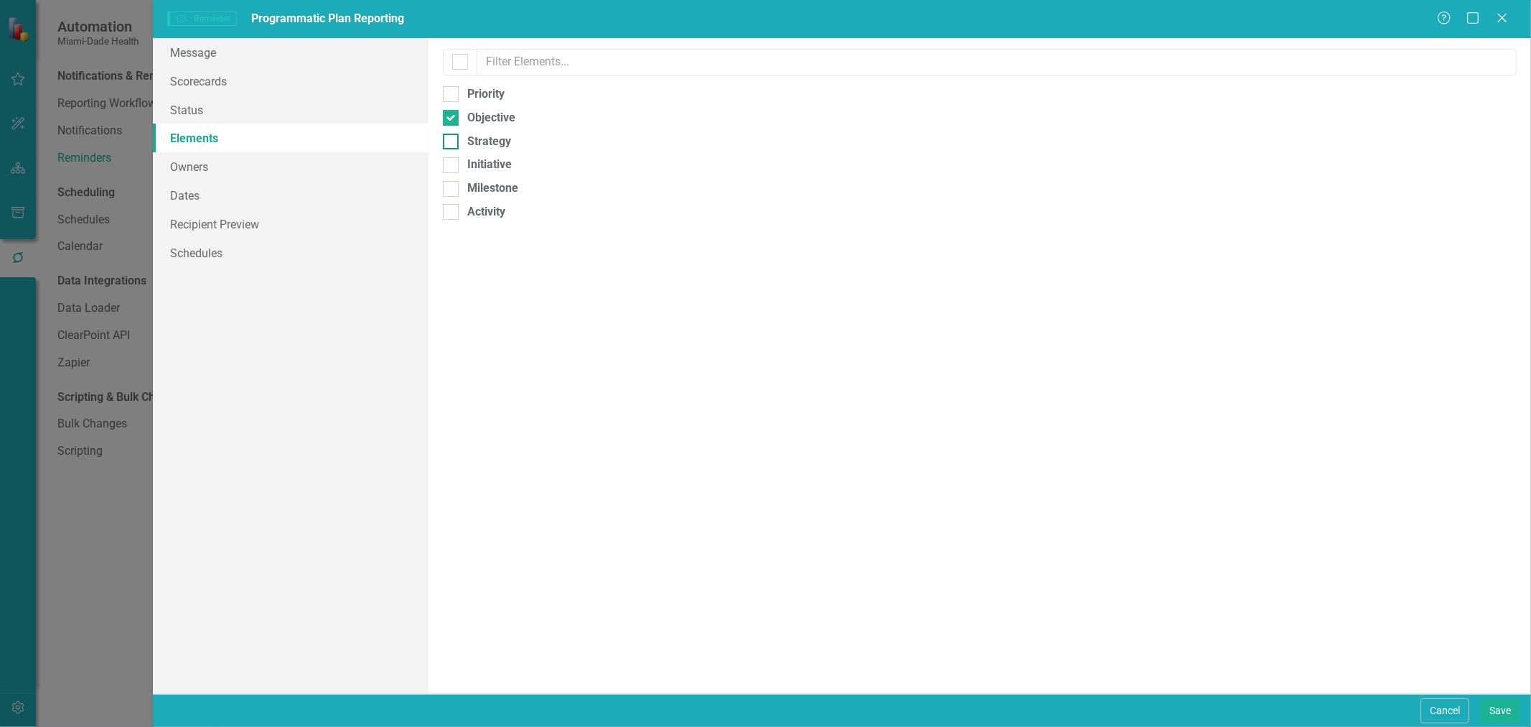
click at [448, 134] on input "Strategy" at bounding box center [447, 138] width 9 height 9
checkbox input "true"
click at [309, 224] on link "Recipient Preview" at bounding box center [291, 224] width 276 height 29
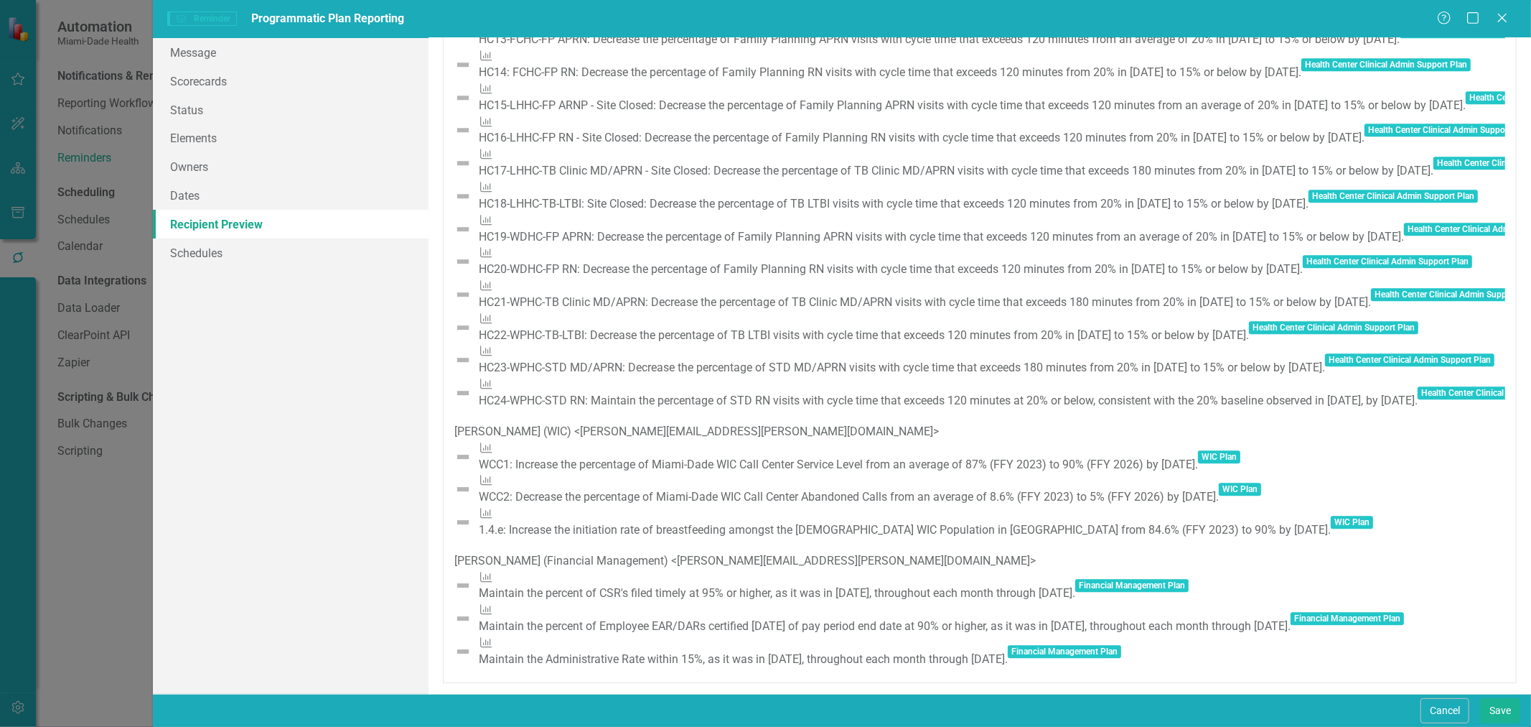
scroll to position [14569, 0]
click at [1497, 711] on button "Save" at bounding box center [1500, 710] width 40 height 25
